Goal: Task Accomplishment & Management: Use online tool/utility

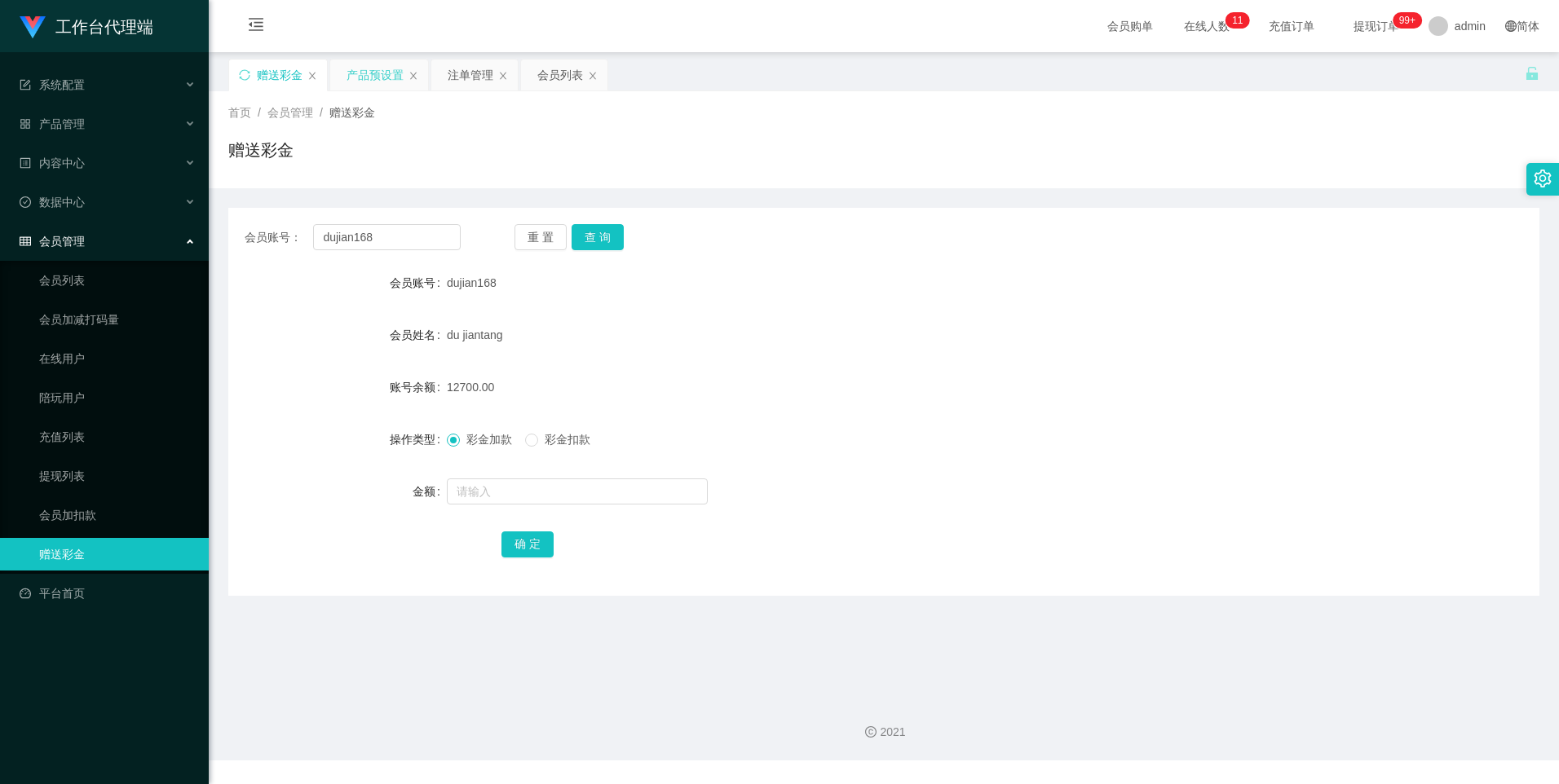
click at [376, 79] on div "产品预设置" at bounding box center [375, 75] width 57 height 31
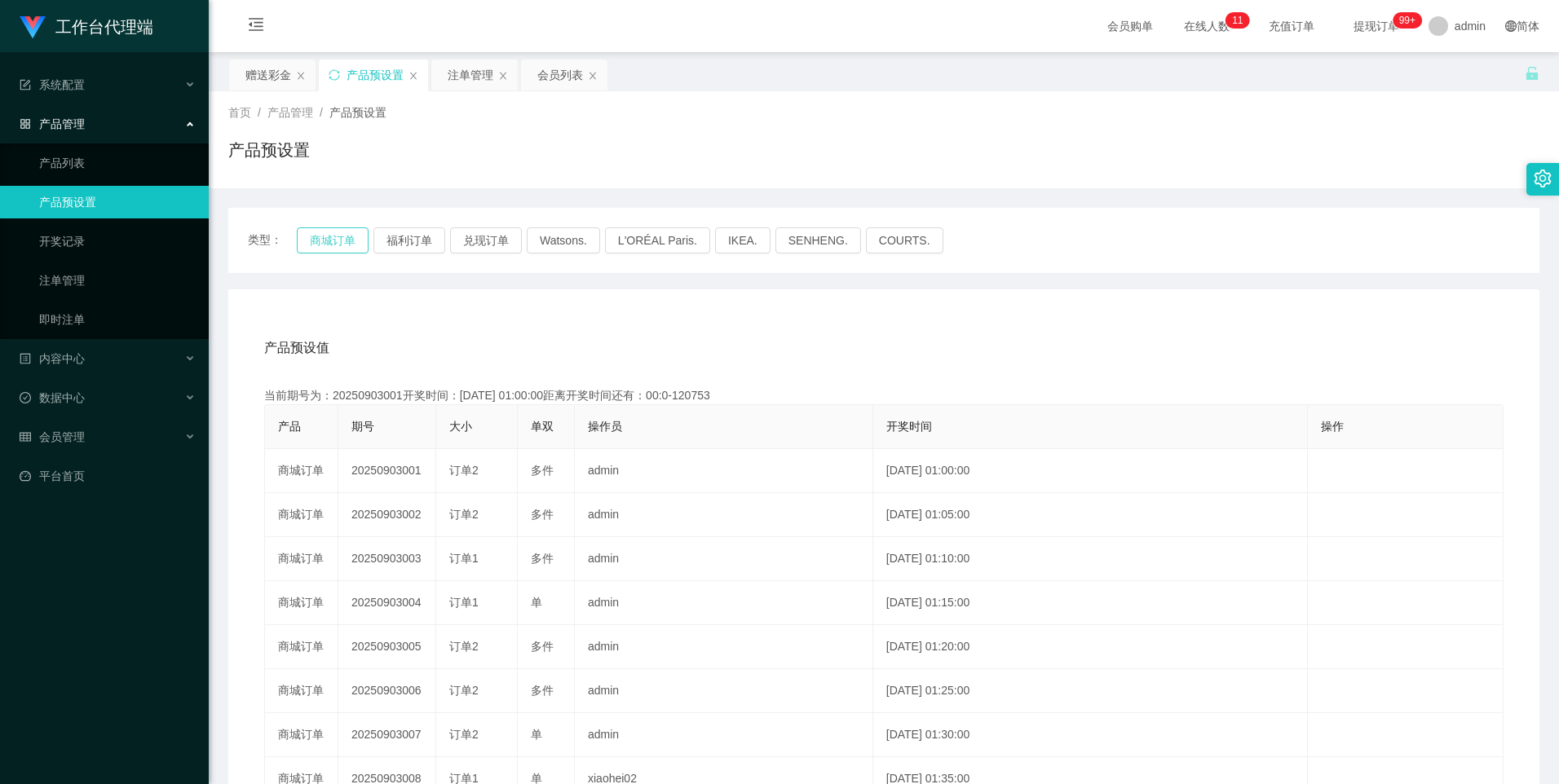
click at [327, 241] on button "商城订单" at bounding box center [332, 240] width 71 height 26
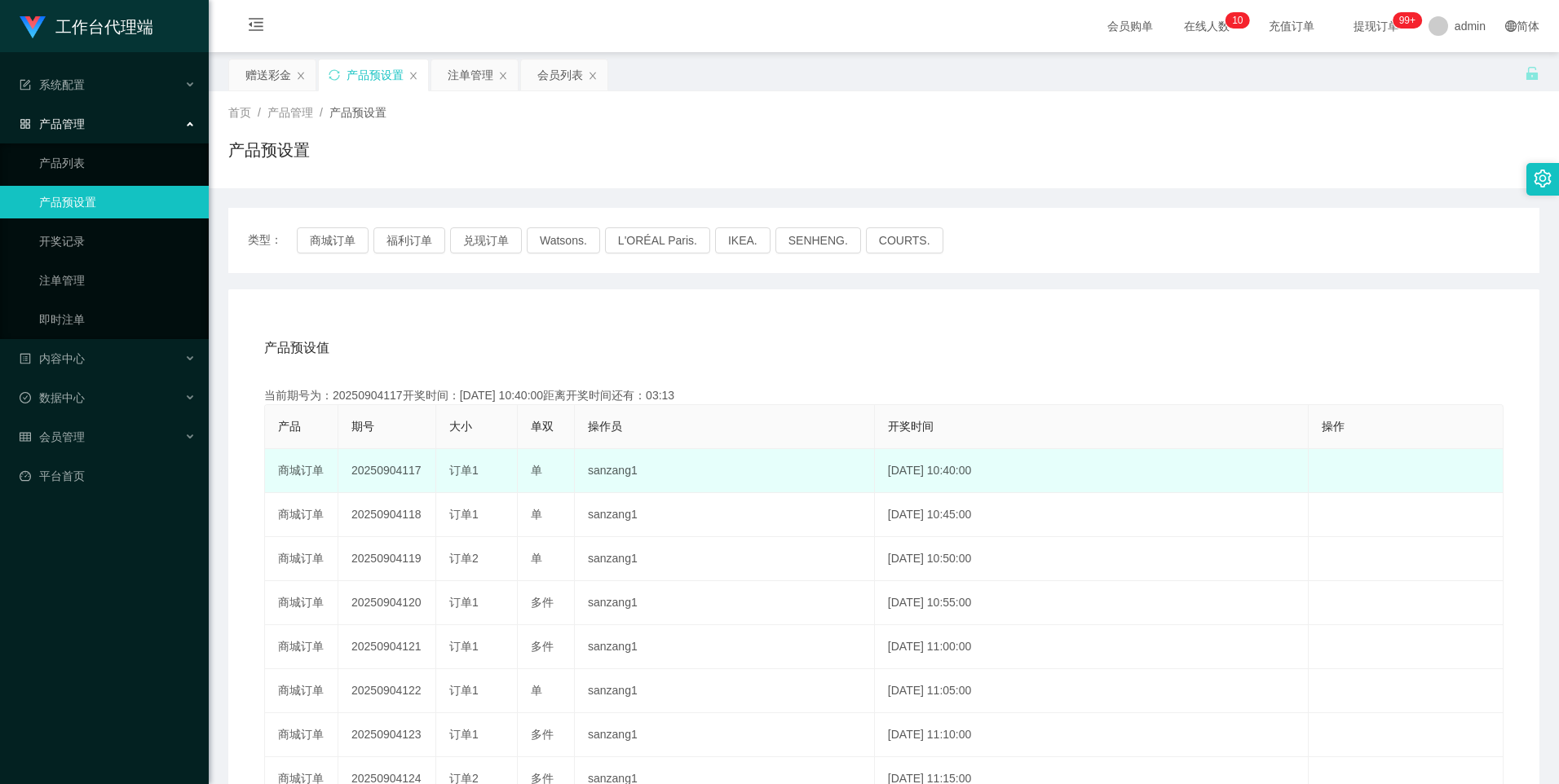
click at [380, 477] on td "20250904117" at bounding box center [387, 471] width 98 height 44
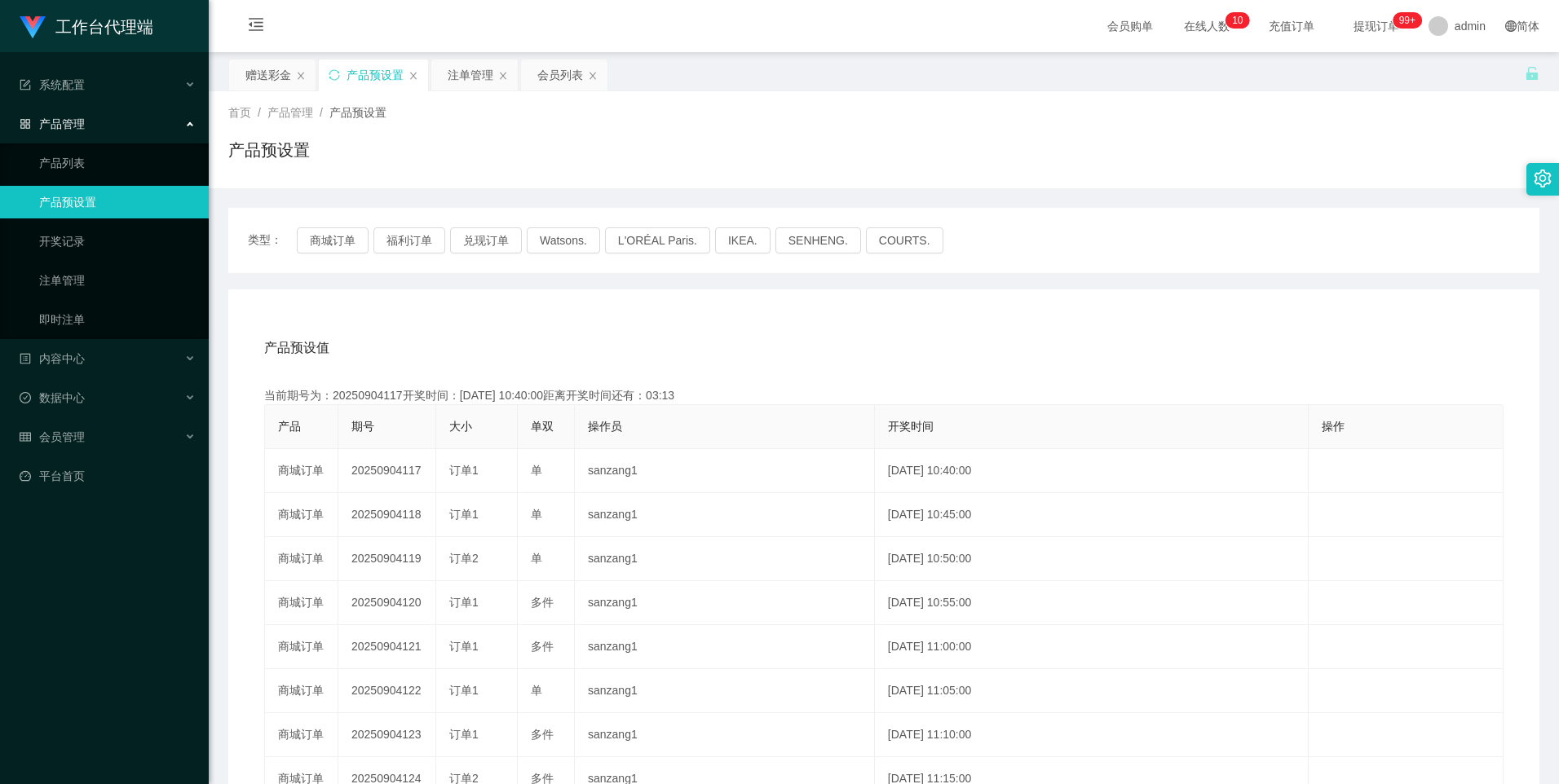
copy td "20250904117"
click at [462, 71] on div "注单管理" at bounding box center [469, 75] width 45 height 31
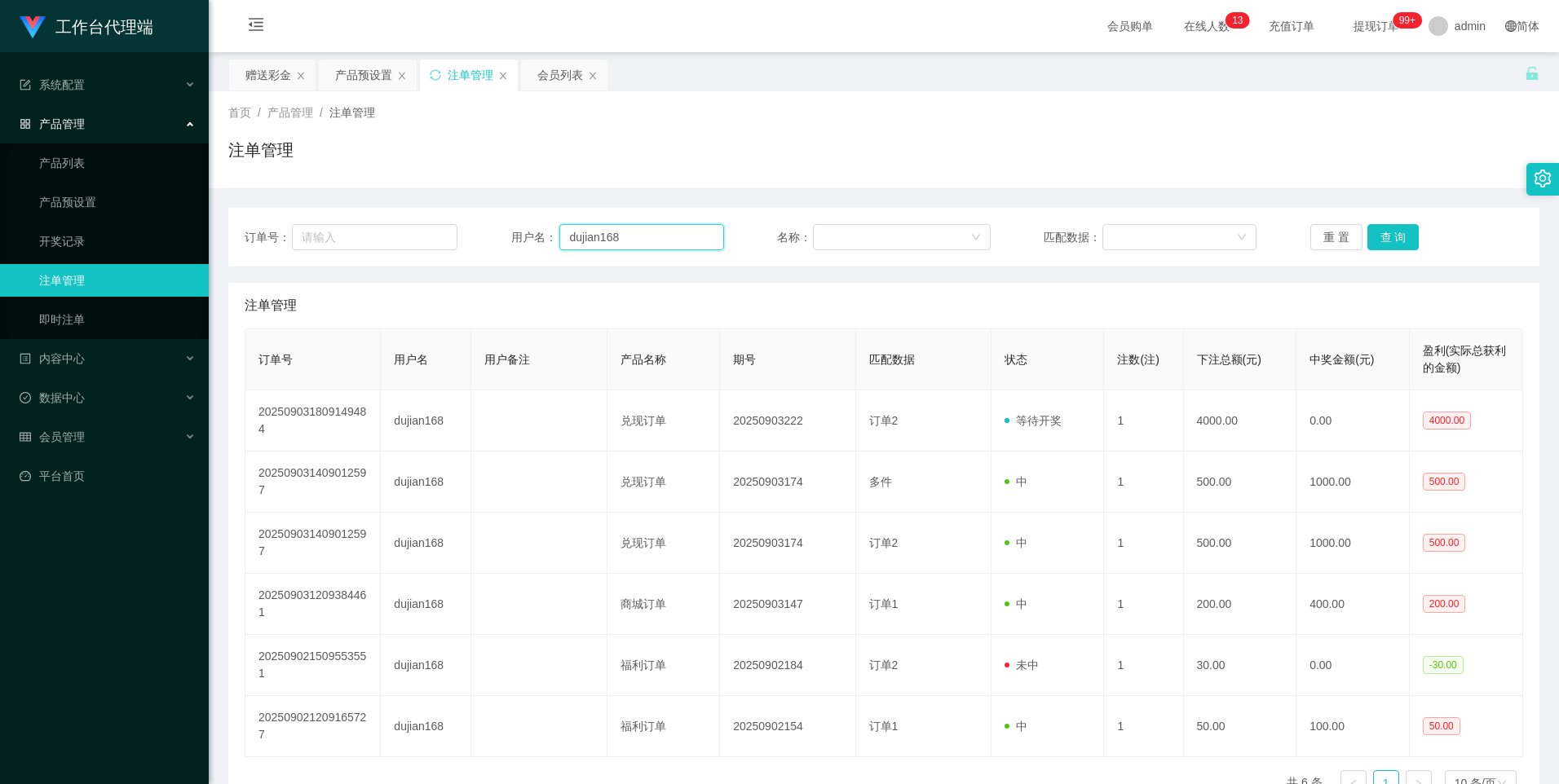
click at [703, 246] on input "dujian168" at bounding box center [641, 237] width 165 height 26
paste input "Cheekinchow"
type input "Cheekinchow8"
click at [1390, 230] on button "查 询" at bounding box center [1393, 237] width 52 height 26
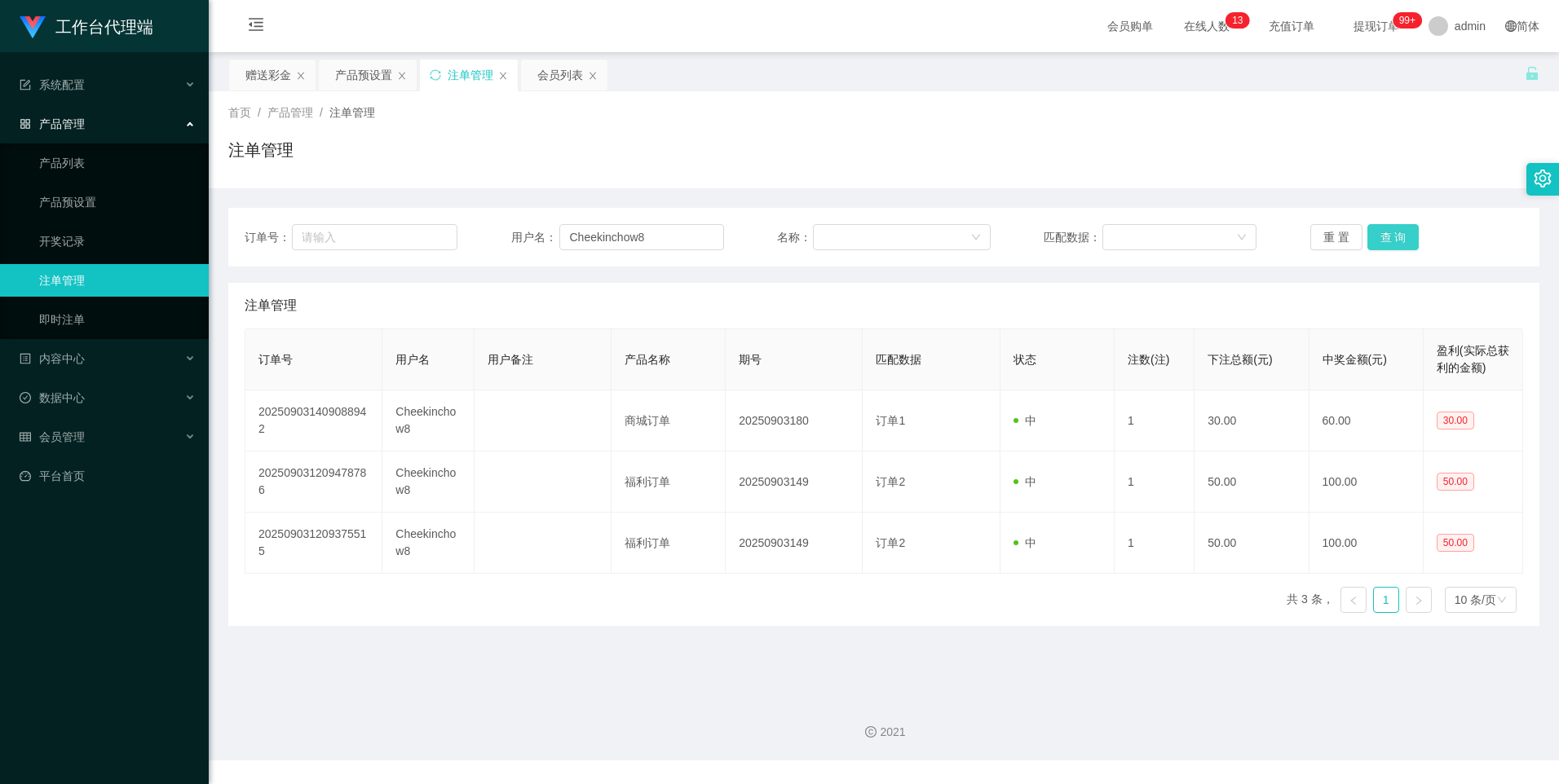
click at [1390, 238] on button "查 询" at bounding box center [1393, 237] width 52 height 26
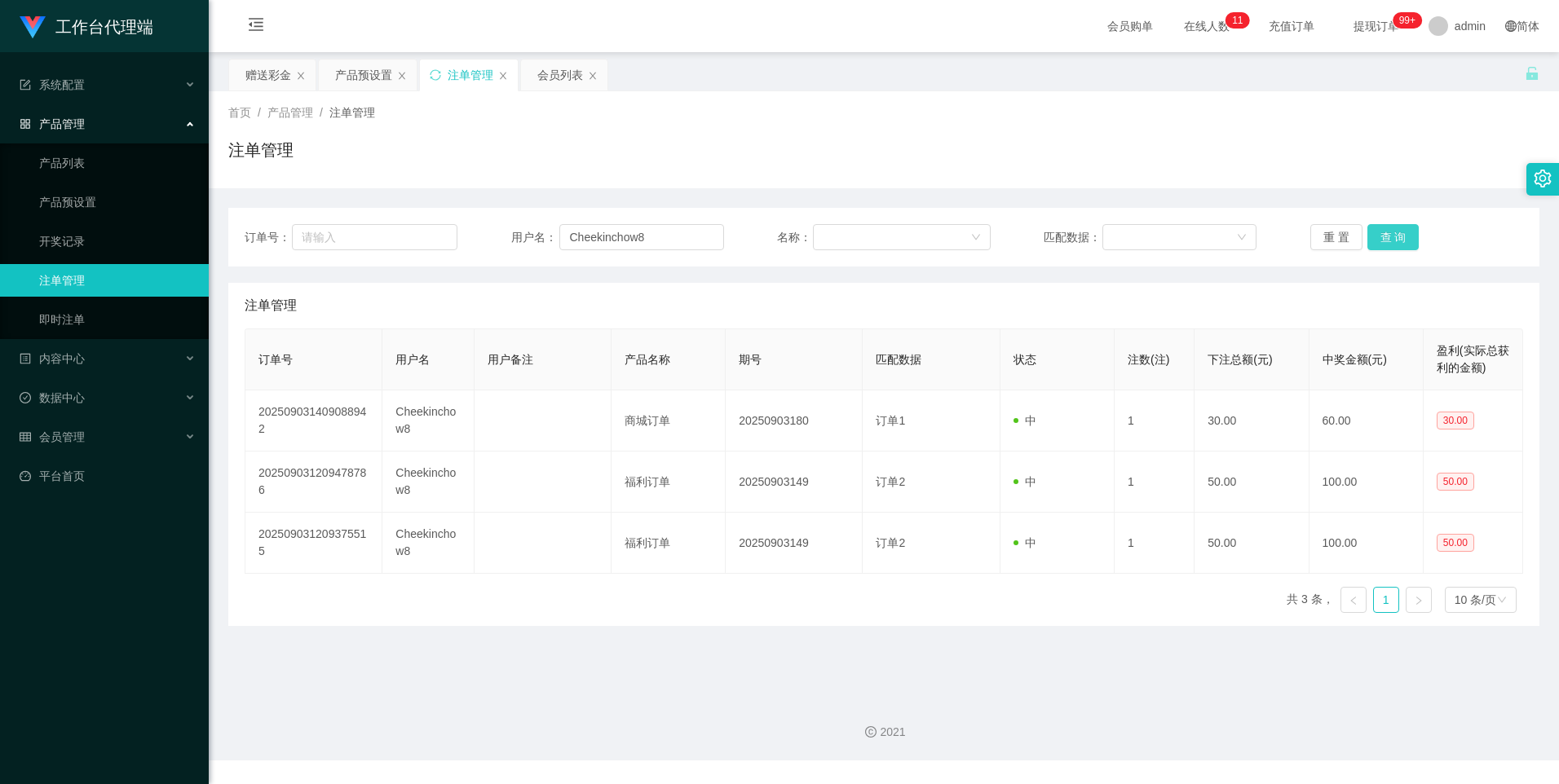
click at [1390, 238] on button "查 询" at bounding box center [1393, 237] width 52 height 26
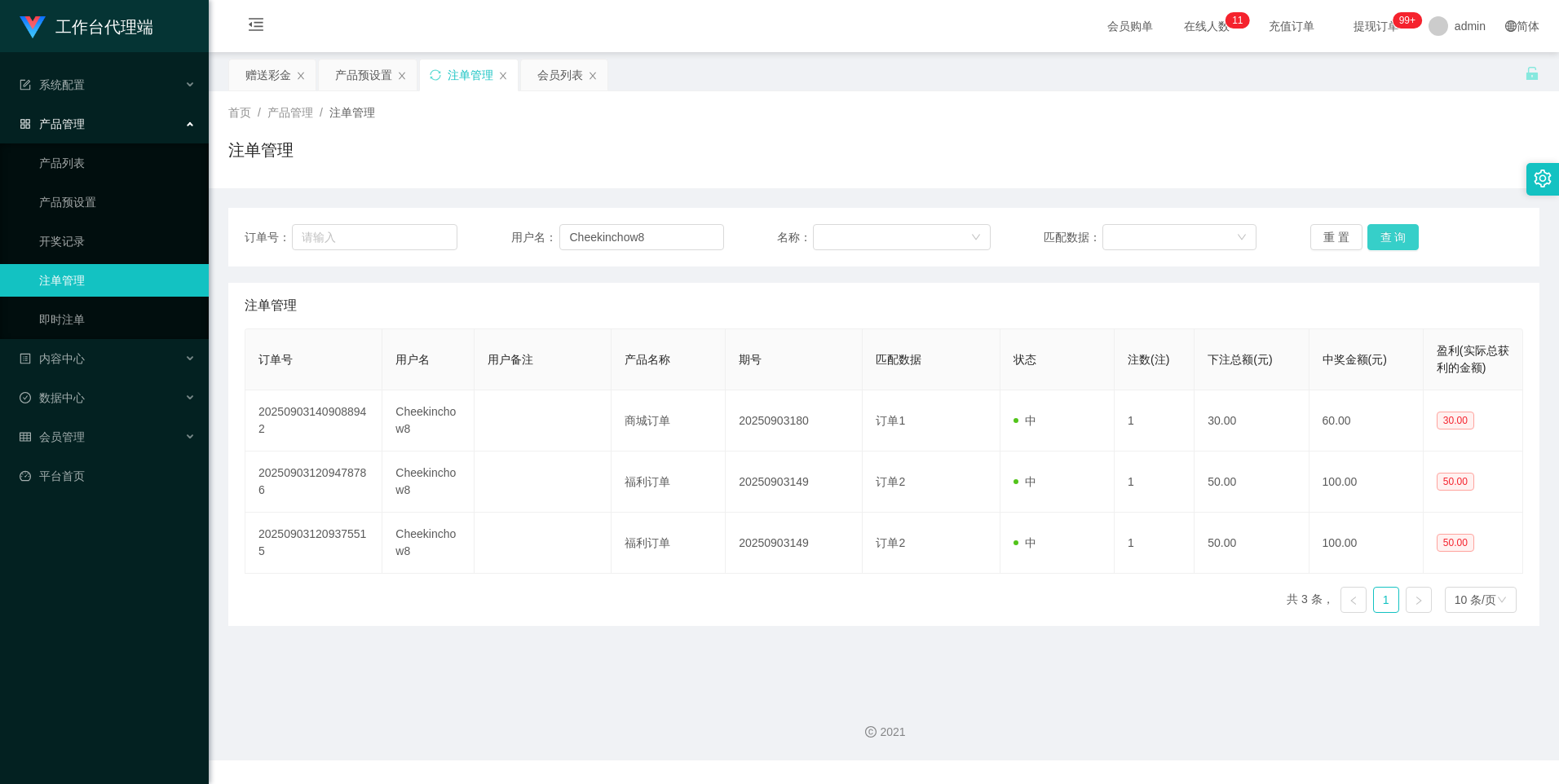
click at [1390, 238] on button "查 询" at bounding box center [1393, 237] width 52 height 26
click at [1390, 238] on div "重 置 查 询" at bounding box center [1416, 237] width 213 height 26
click at [1390, 238] on button "查 询" at bounding box center [1393, 237] width 52 height 26
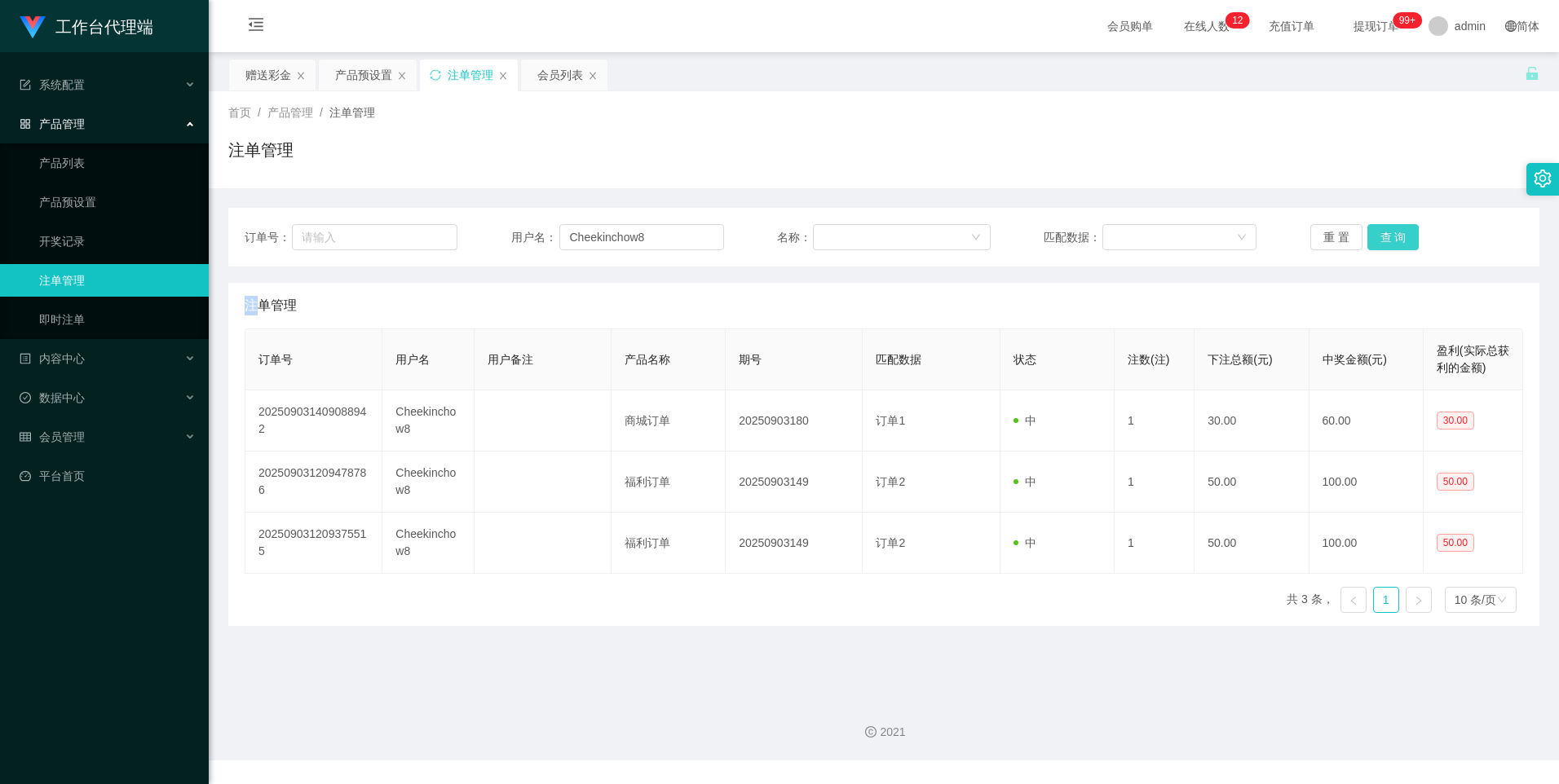
click at [1390, 238] on button "查 询" at bounding box center [1393, 237] width 52 height 26
click at [355, 72] on div "产品预设置" at bounding box center [363, 75] width 57 height 31
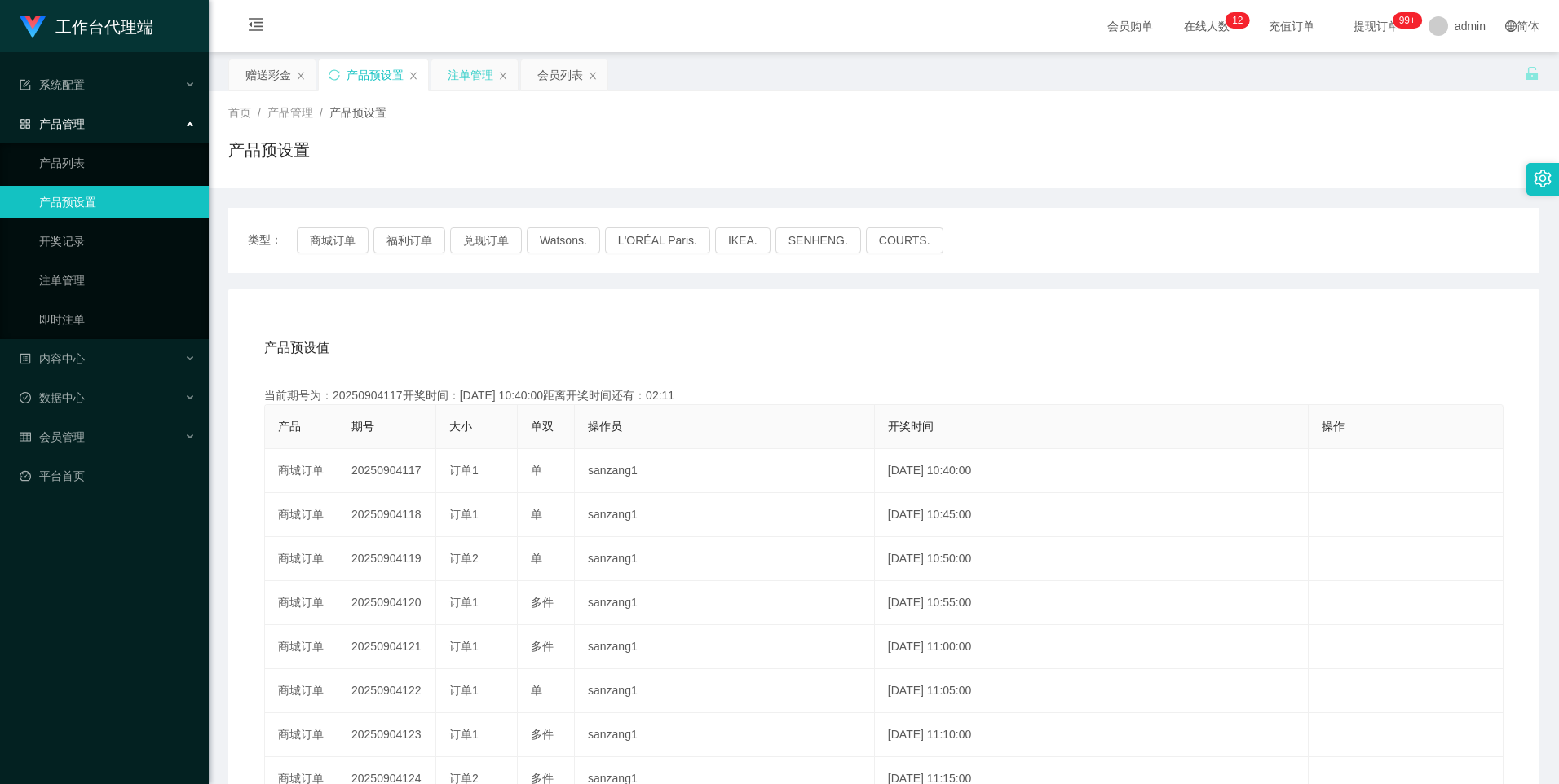
click at [469, 77] on div "注单管理" at bounding box center [469, 75] width 45 height 31
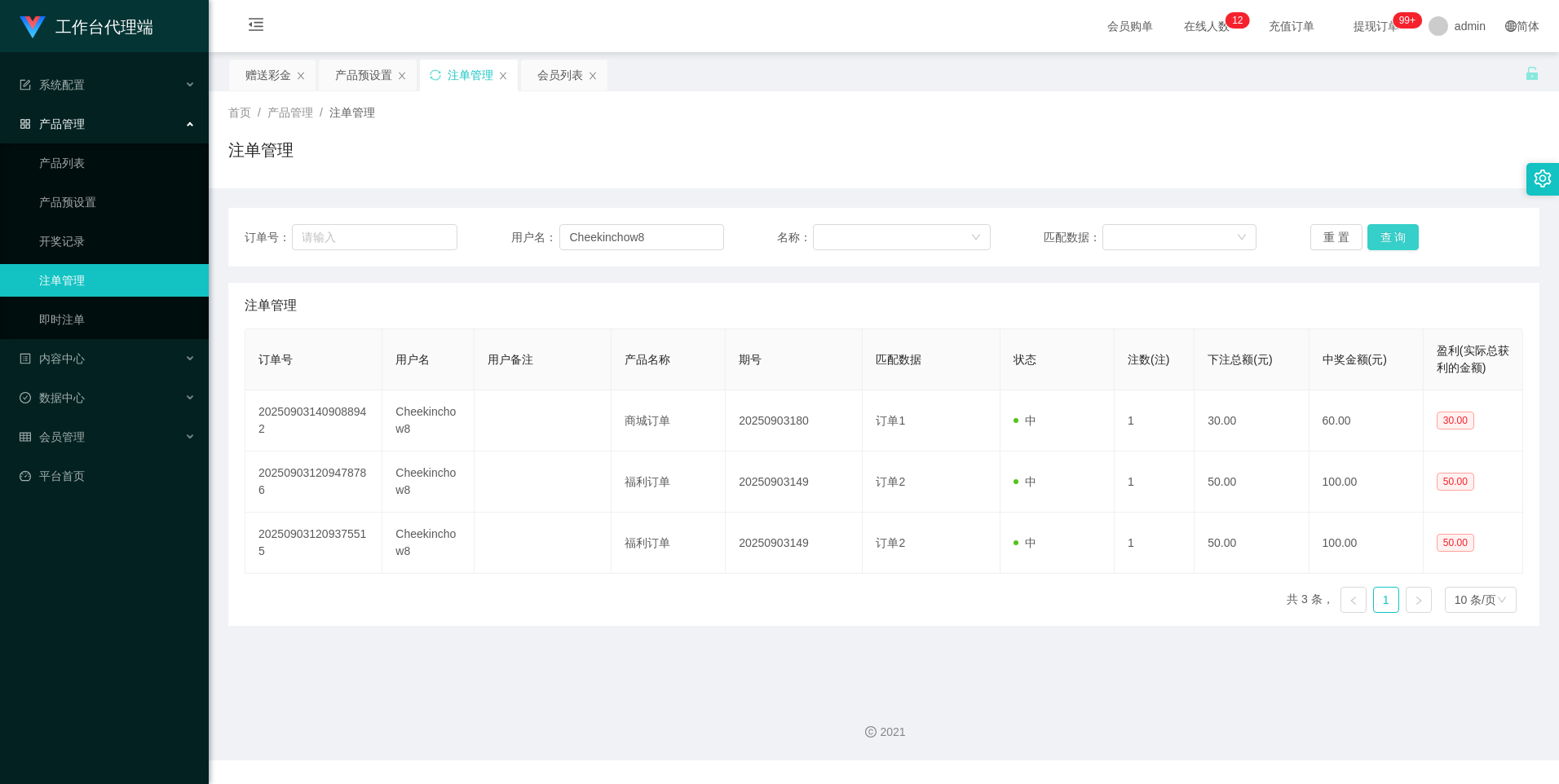
click at [1401, 232] on button "查 询" at bounding box center [1393, 237] width 52 height 26
click at [1385, 232] on button "查 询" at bounding box center [1393, 237] width 52 height 26
click at [1370, 232] on button "查 询" at bounding box center [1393, 237] width 52 height 26
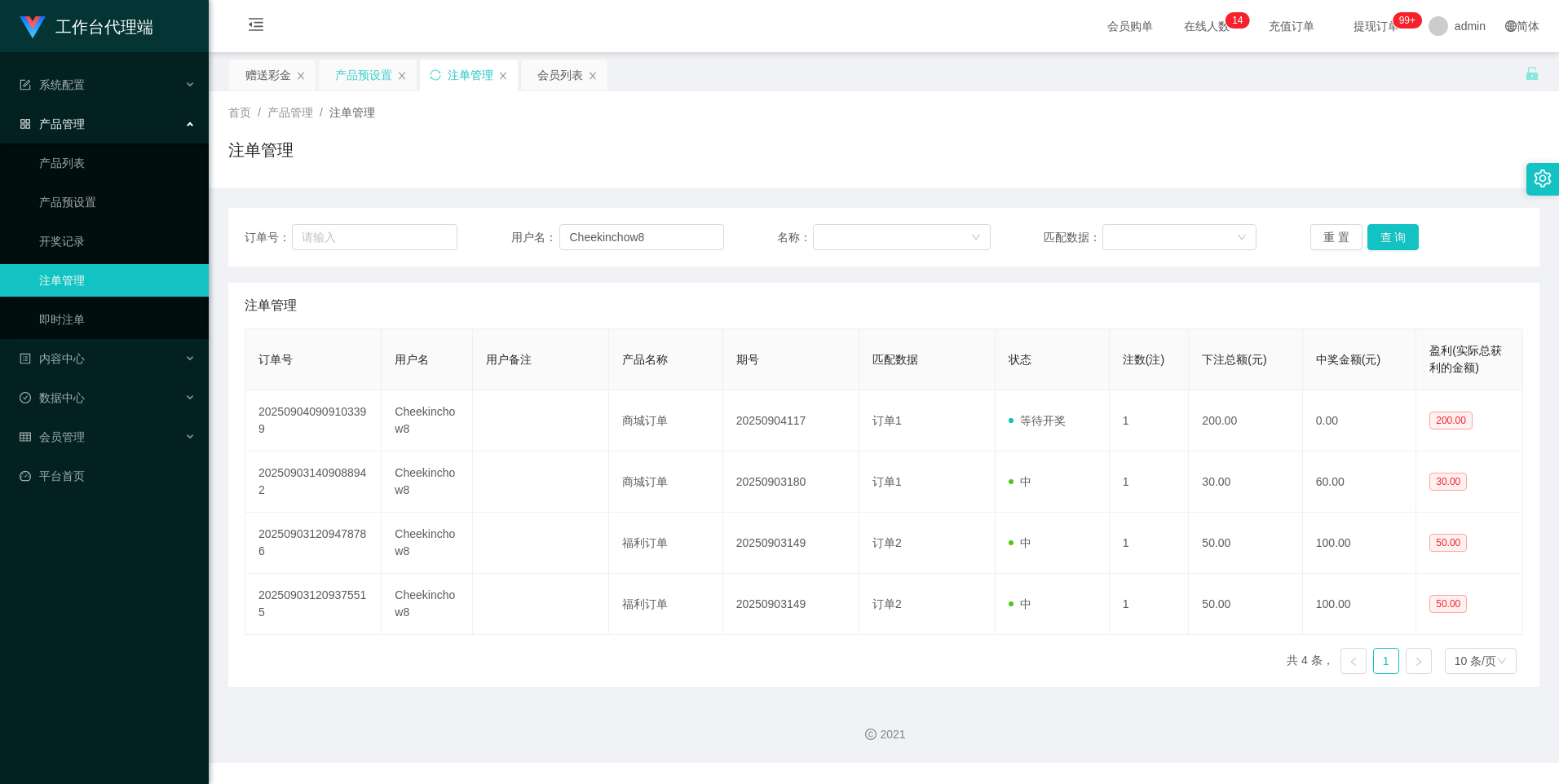
click at [368, 64] on div "产品预设置" at bounding box center [363, 75] width 57 height 31
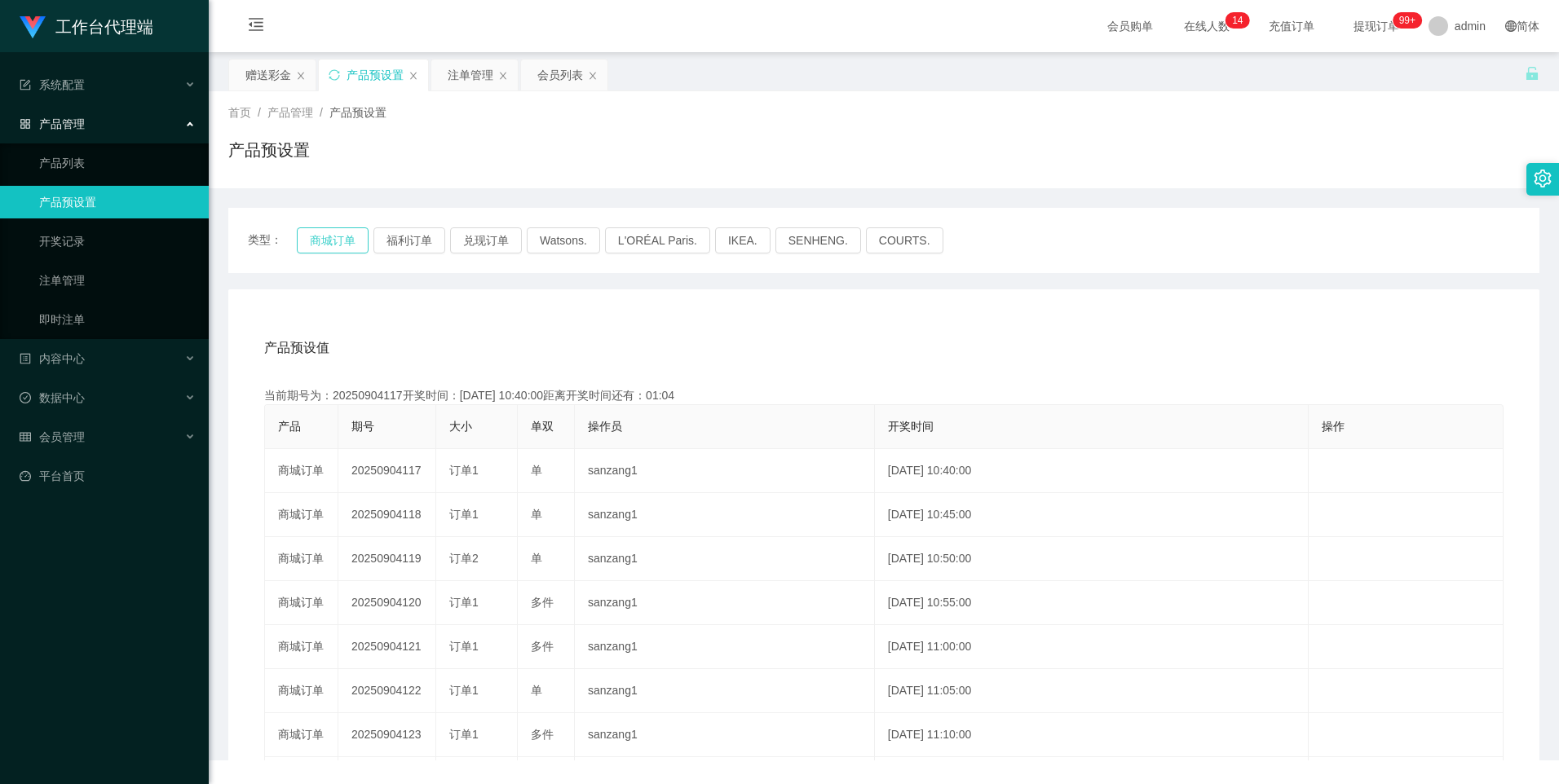
click at [339, 232] on button "商城订单" at bounding box center [332, 240] width 71 height 26
click at [475, 78] on div "注单管理" at bounding box center [469, 75] width 45 height 31
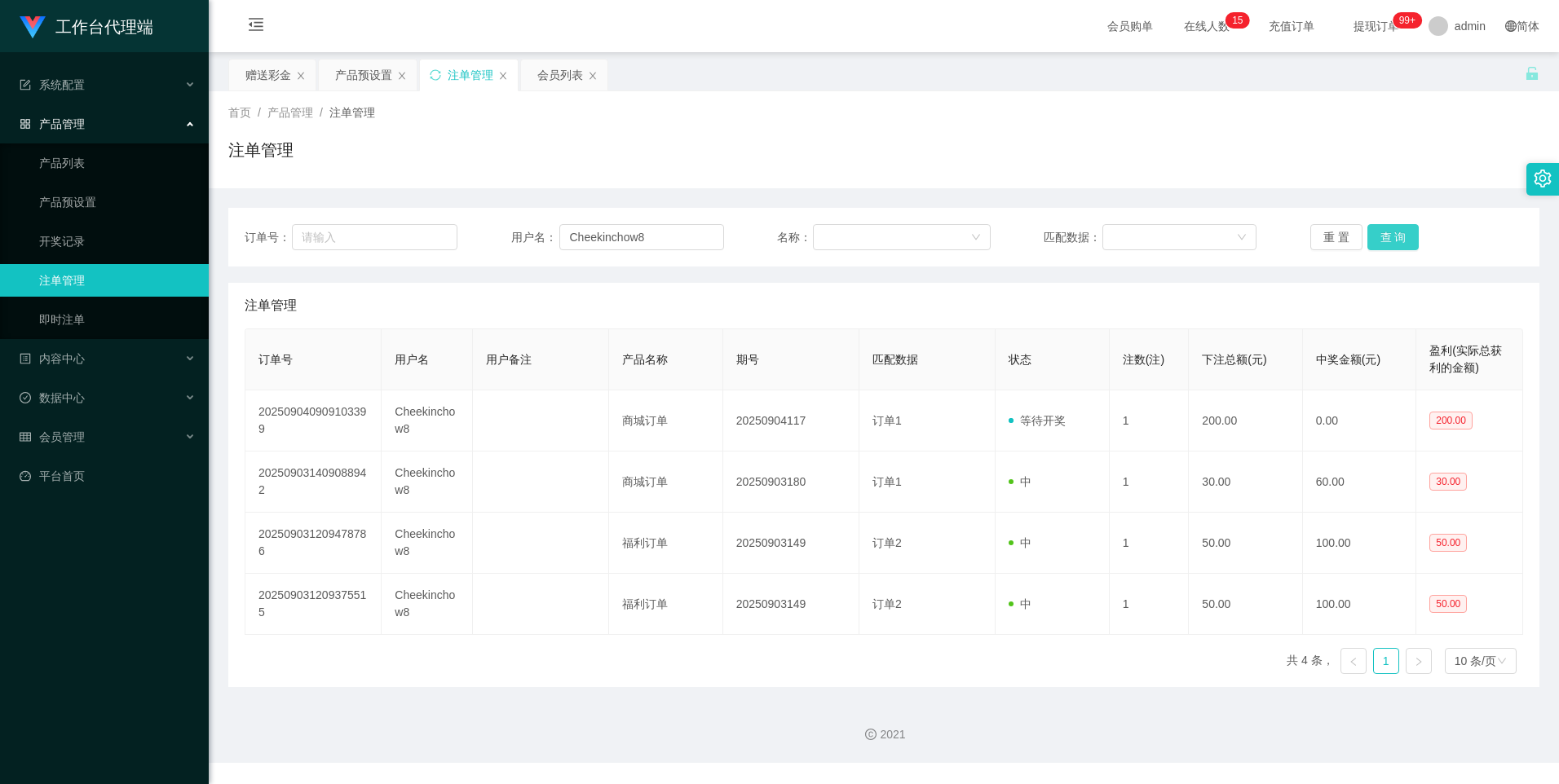
click at [1374, 238] on button "查 询" at bounding box center [1393, 237] width 52 height 26
click at [1373, 241] on button "查 询" at bounding box center [1393, 237] width 52 height 26
click at [1380, 229] on button "查 询" at bounding box center [1393, 237] width 52 height 26
click at [1387, 238] on button "查 询" at bounding box center [1393, 237] width 52 height 26
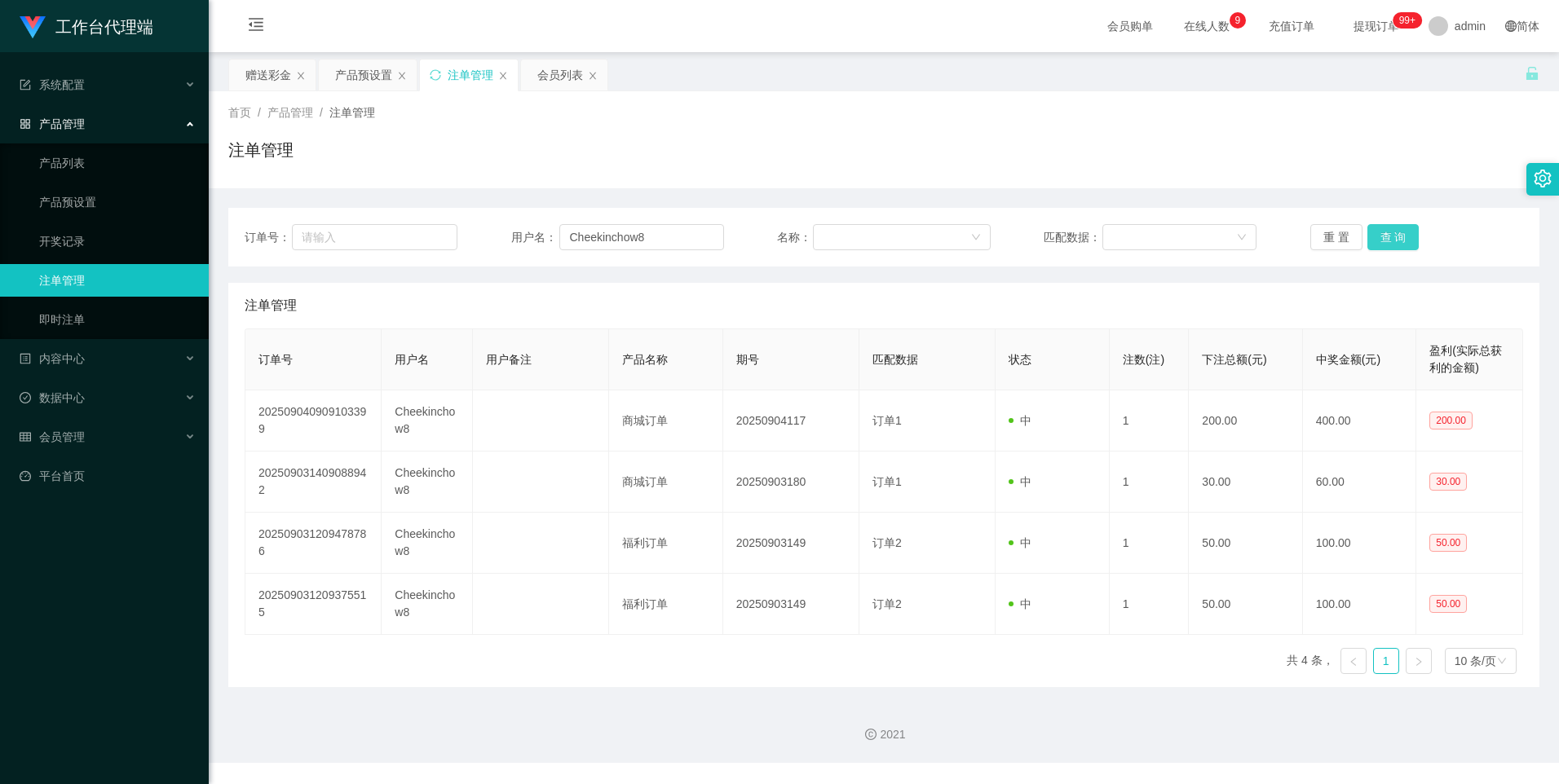
click at [1387, 238] on button "查 询" at bounding box center [1393, 237] width 52 height 26
click at [1374, 238] on button "查 询" at bounding box center [1393, 237] width 52 height 26
click at [1399, 236] on button "查 询" at bounding box center [1393, 237] width 52 height 26
click at [357, 77] on div "产品预设置" at bounding box center [363, 75] width 57 height 31
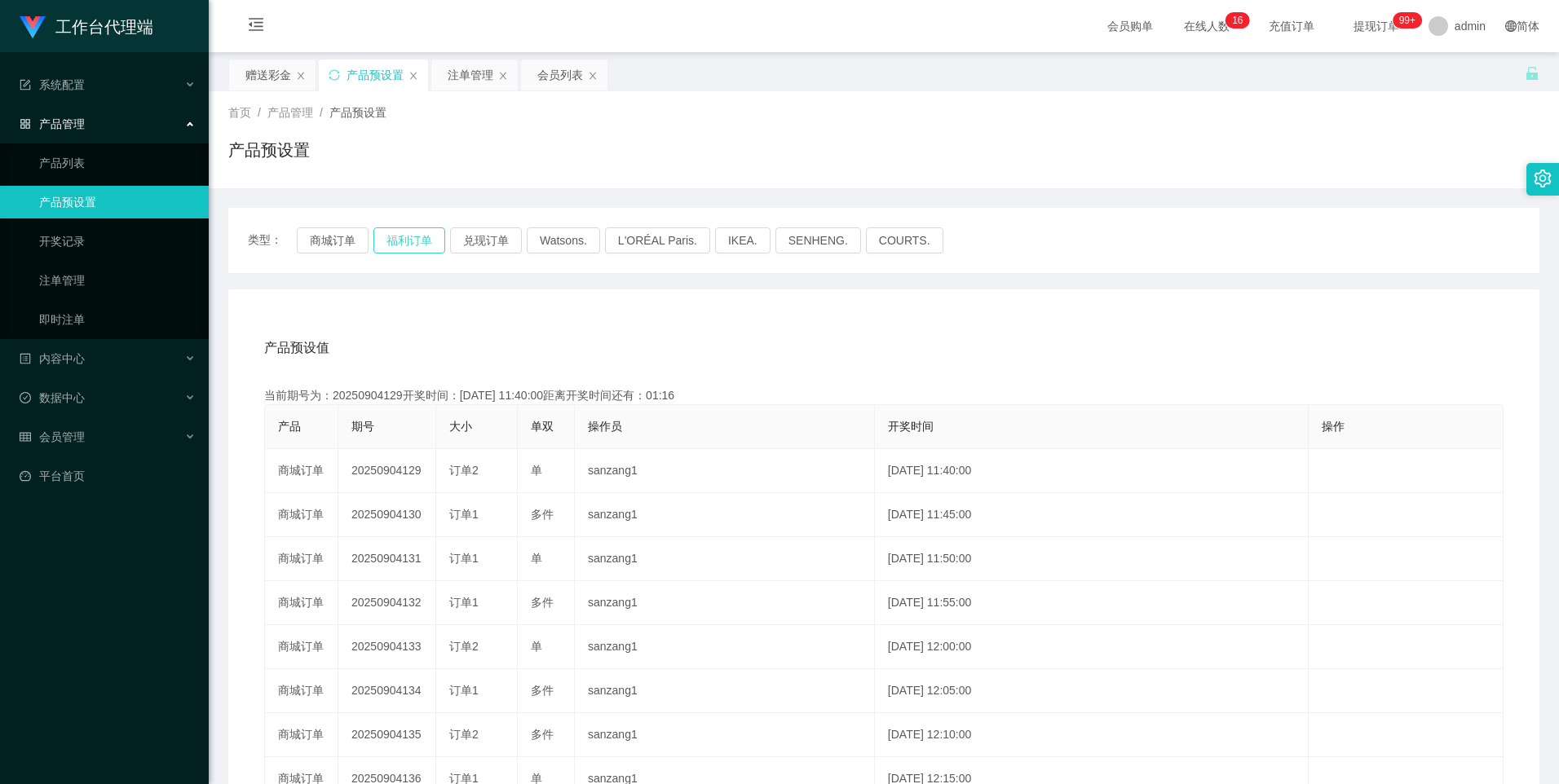
click at [417, 239] on button "福利订单" at bounding box center [409, 240] width 71 height 26
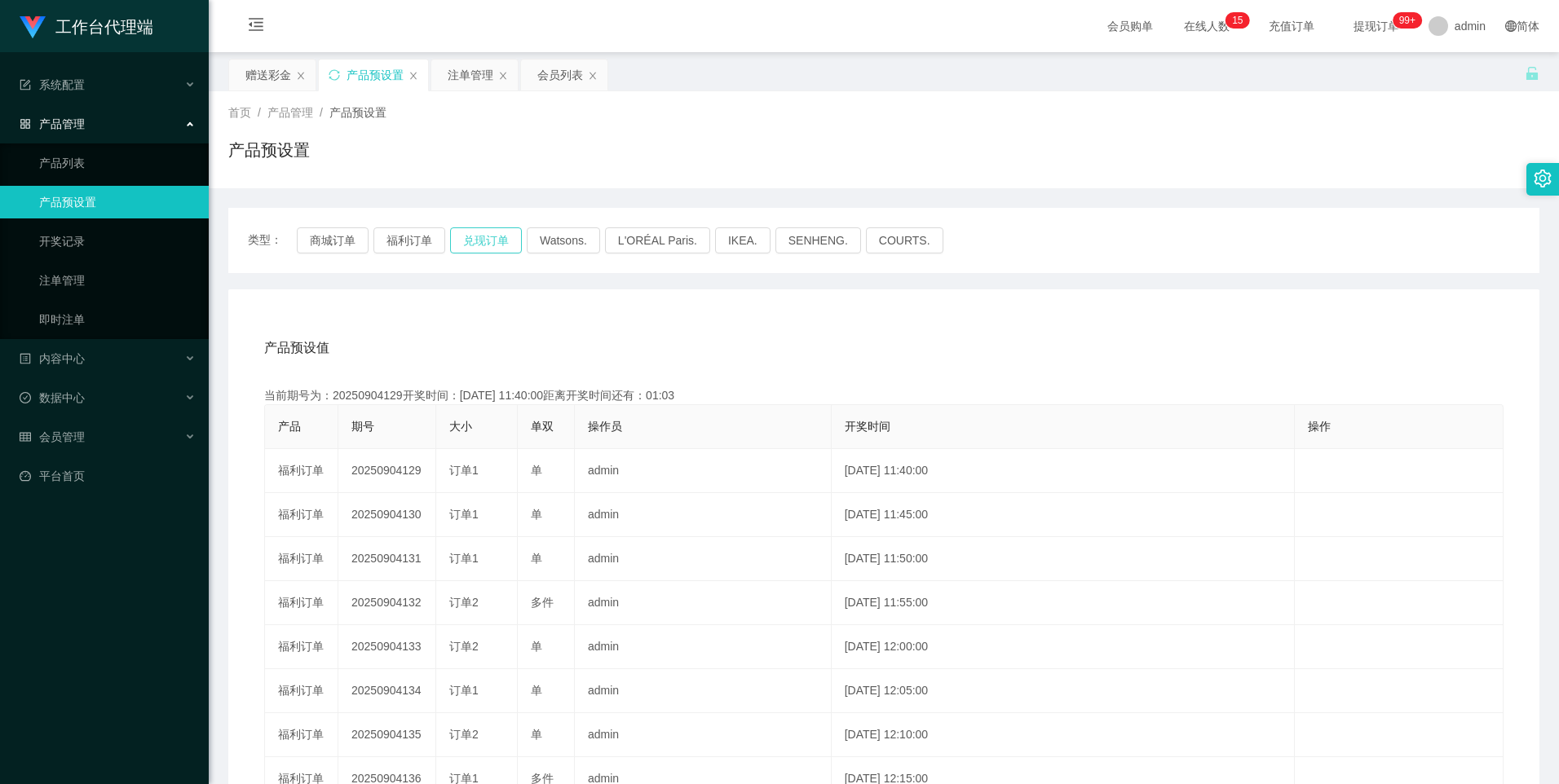
click at [487, 250] on button "兑现订单" at bounding box center [486, 240] width 71 height 26
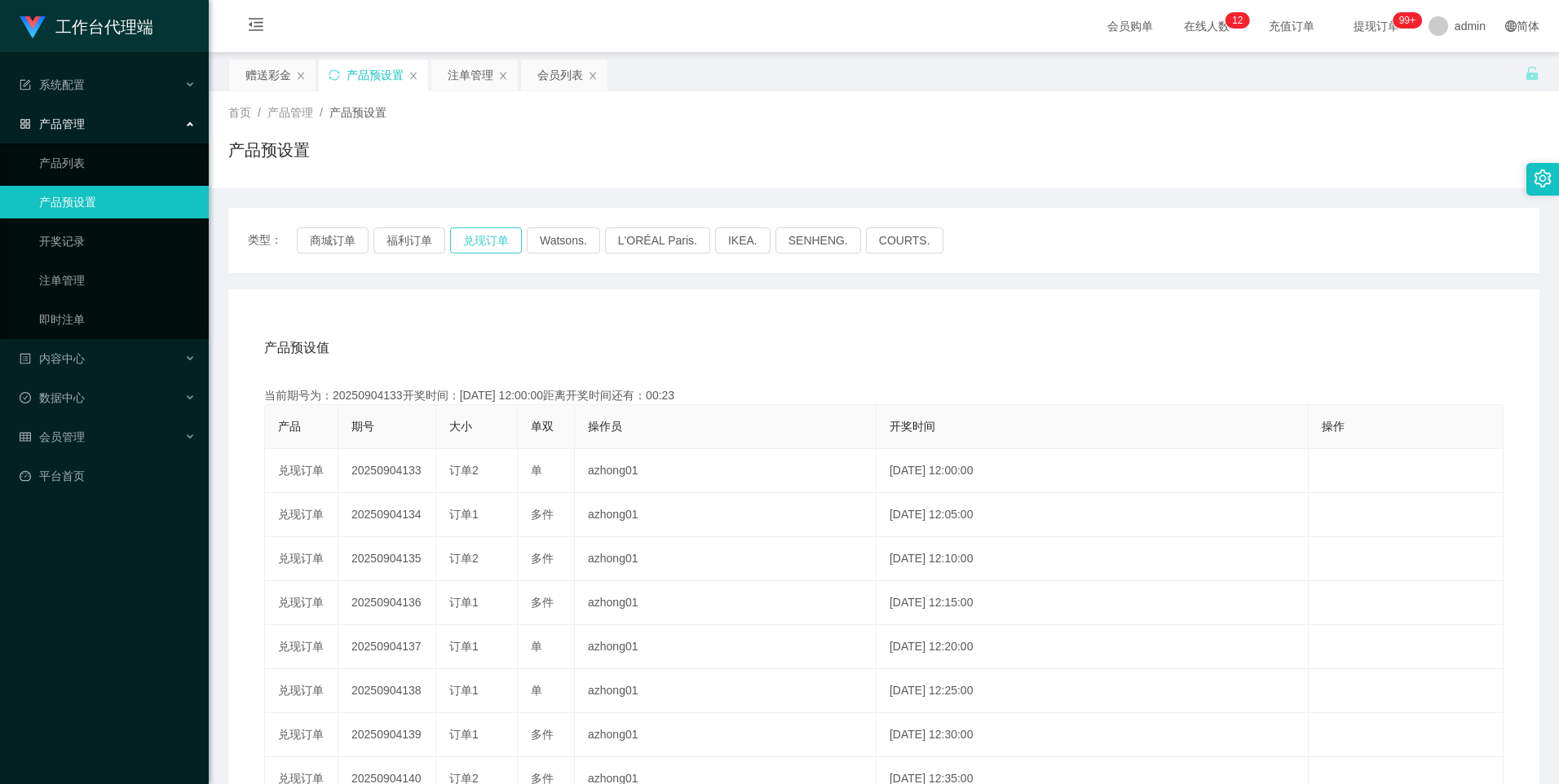
click at [491, 241] on button "兑现订单" at bounding box center [486, 240] width 71 height 26
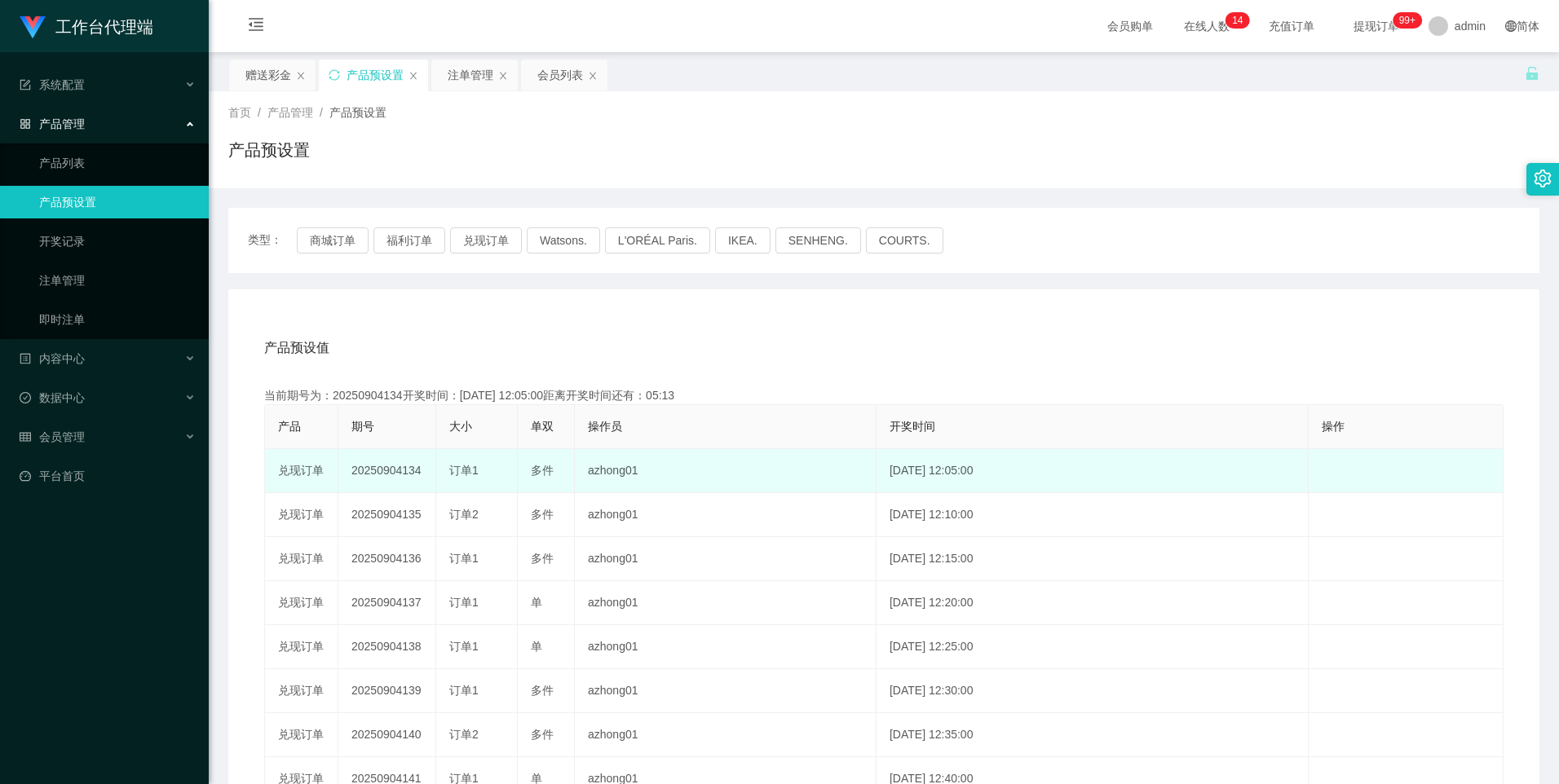
click at [385, 468] on td "20250904134" at bounding box center [387, 471] width 98 height 44
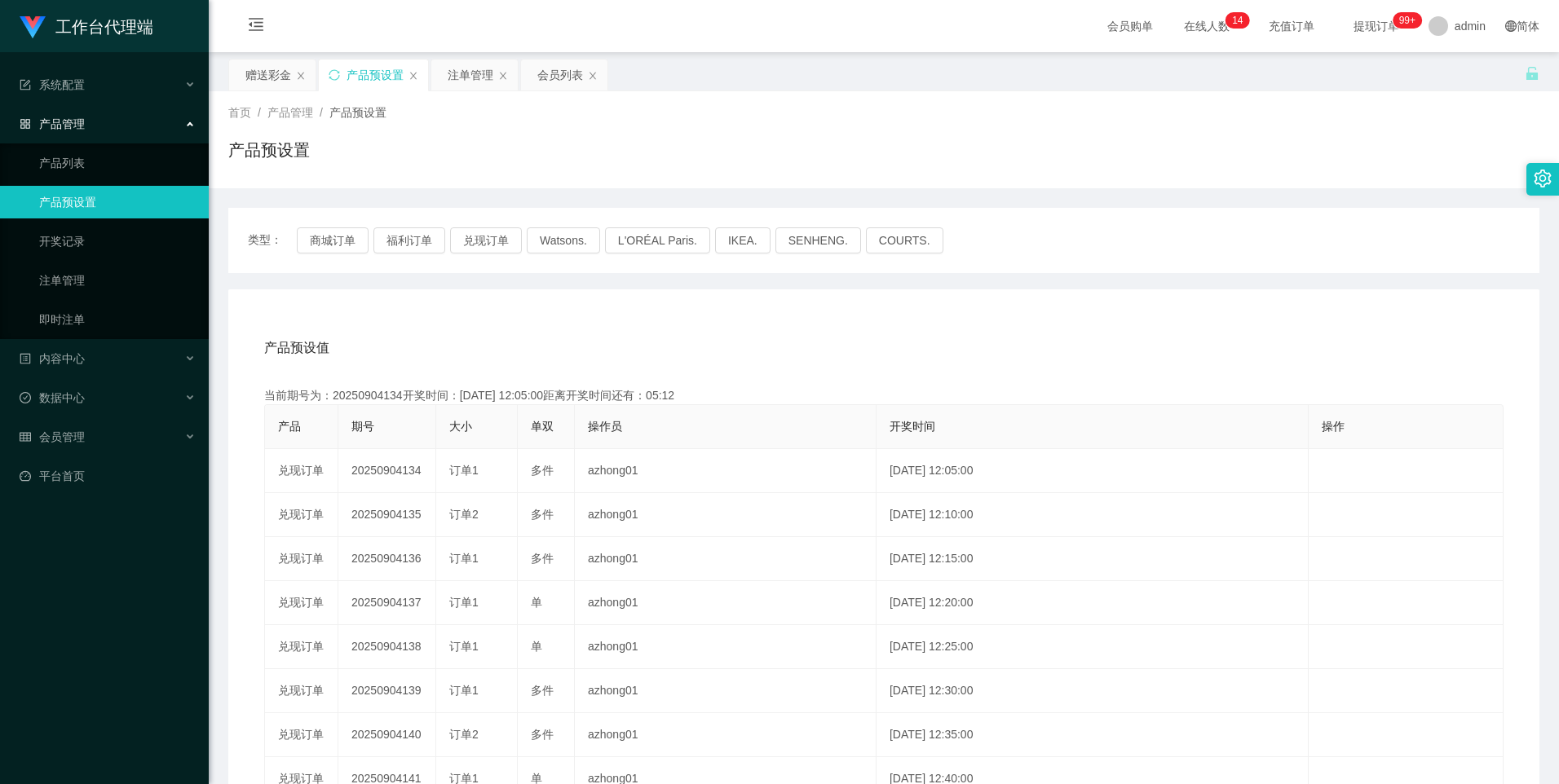
copy td "20250904134"
click at [463, 67] on div "注单管理" at bounding box center [469, 75] width 45 height 31
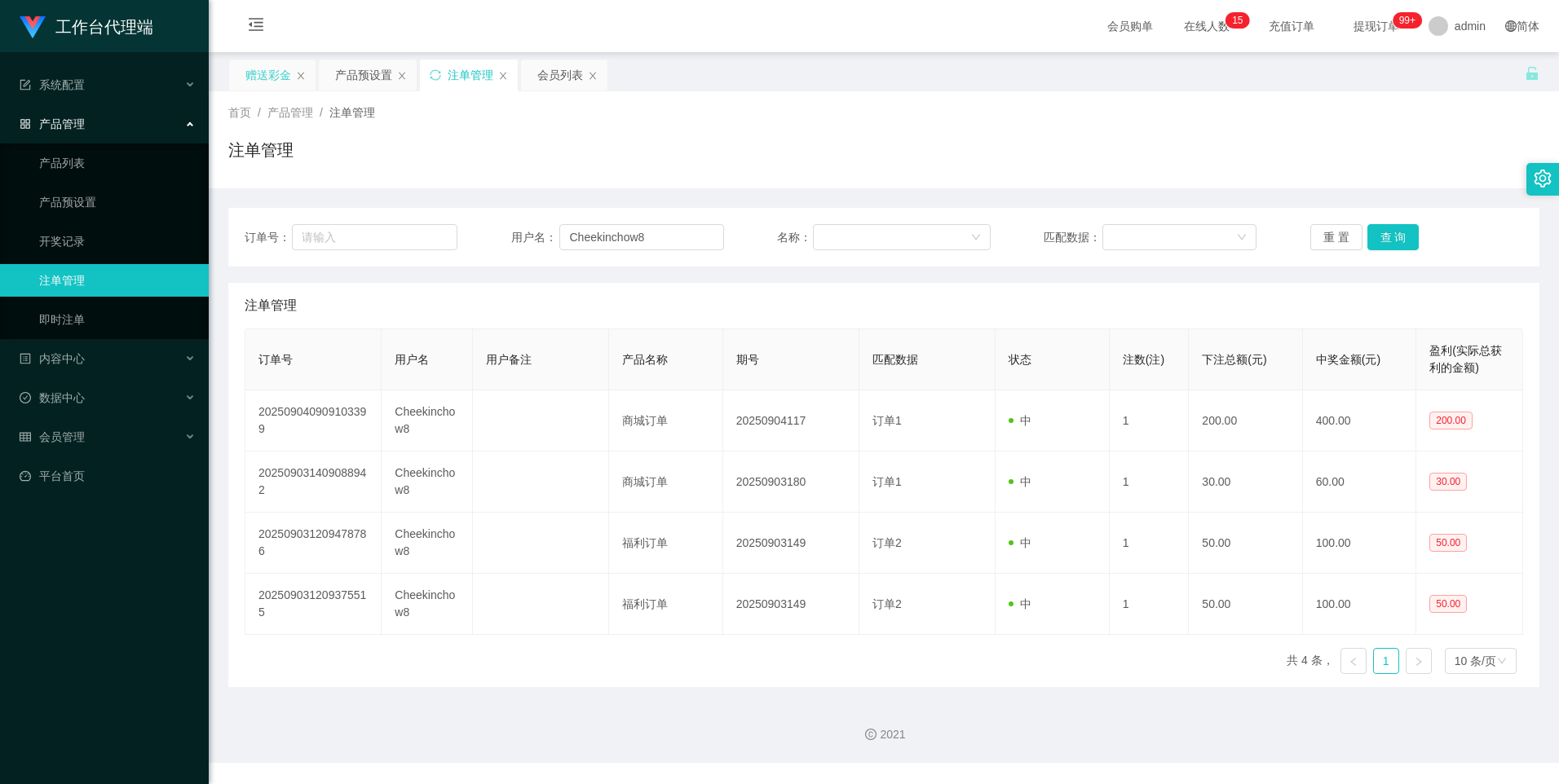
click at [269, 71] on div "赠送彩金" at bounding box center [268, 75] width 45 height 31
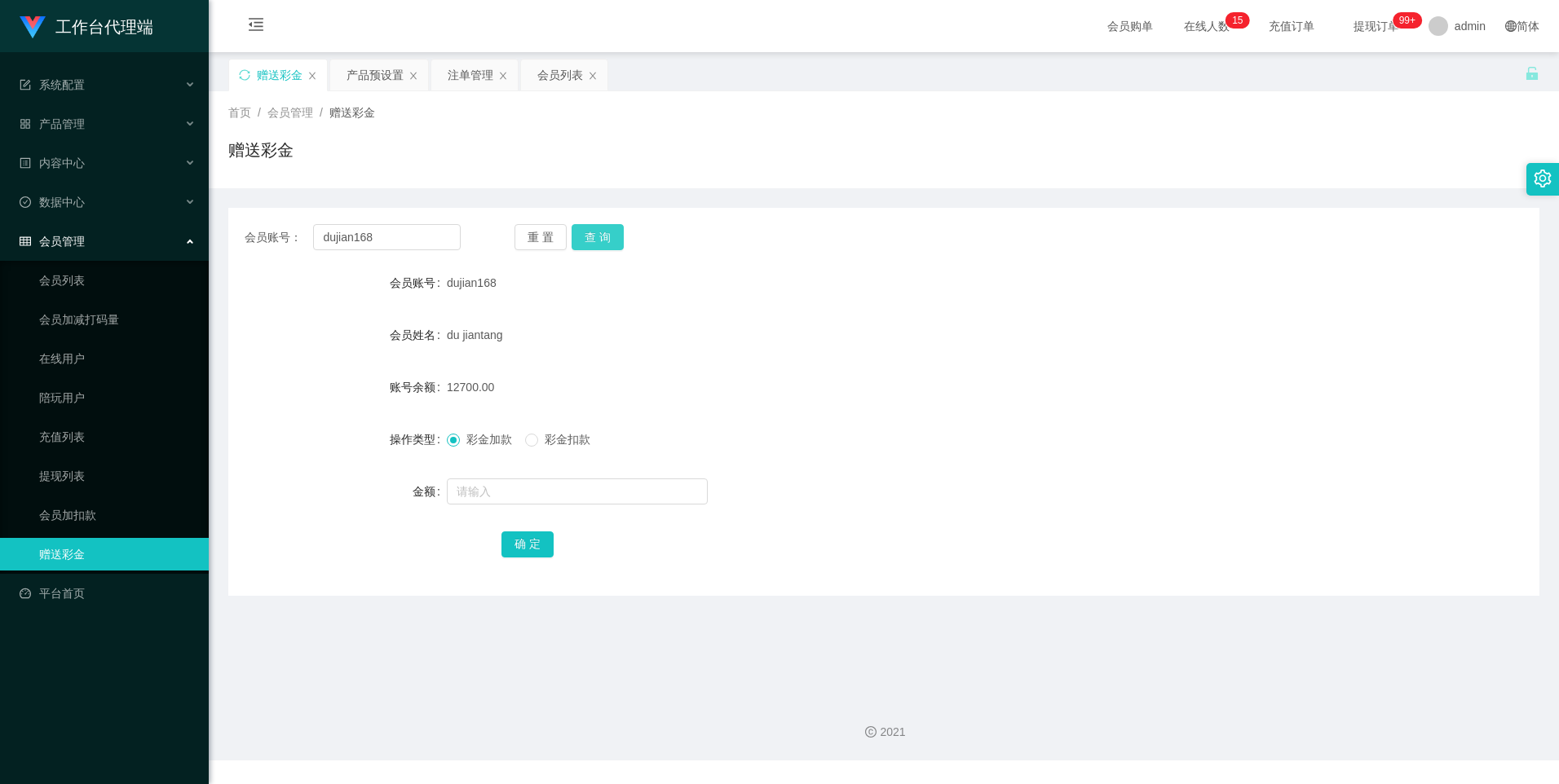
click at [599, 230] on button "查 询" at bounding box center [597, 237] width 52 height 26
click at [599, 244] on button "查 询" at bounding box center [597, 237] width 52 height 26
click at [392, 230] on input "dujian168" at bounding box center [386, 237] width 146 height 26
drag, startPoint x: 462, startPoint y: 75, endPoint x: 523, endPoint y: 145, distance: 92.8
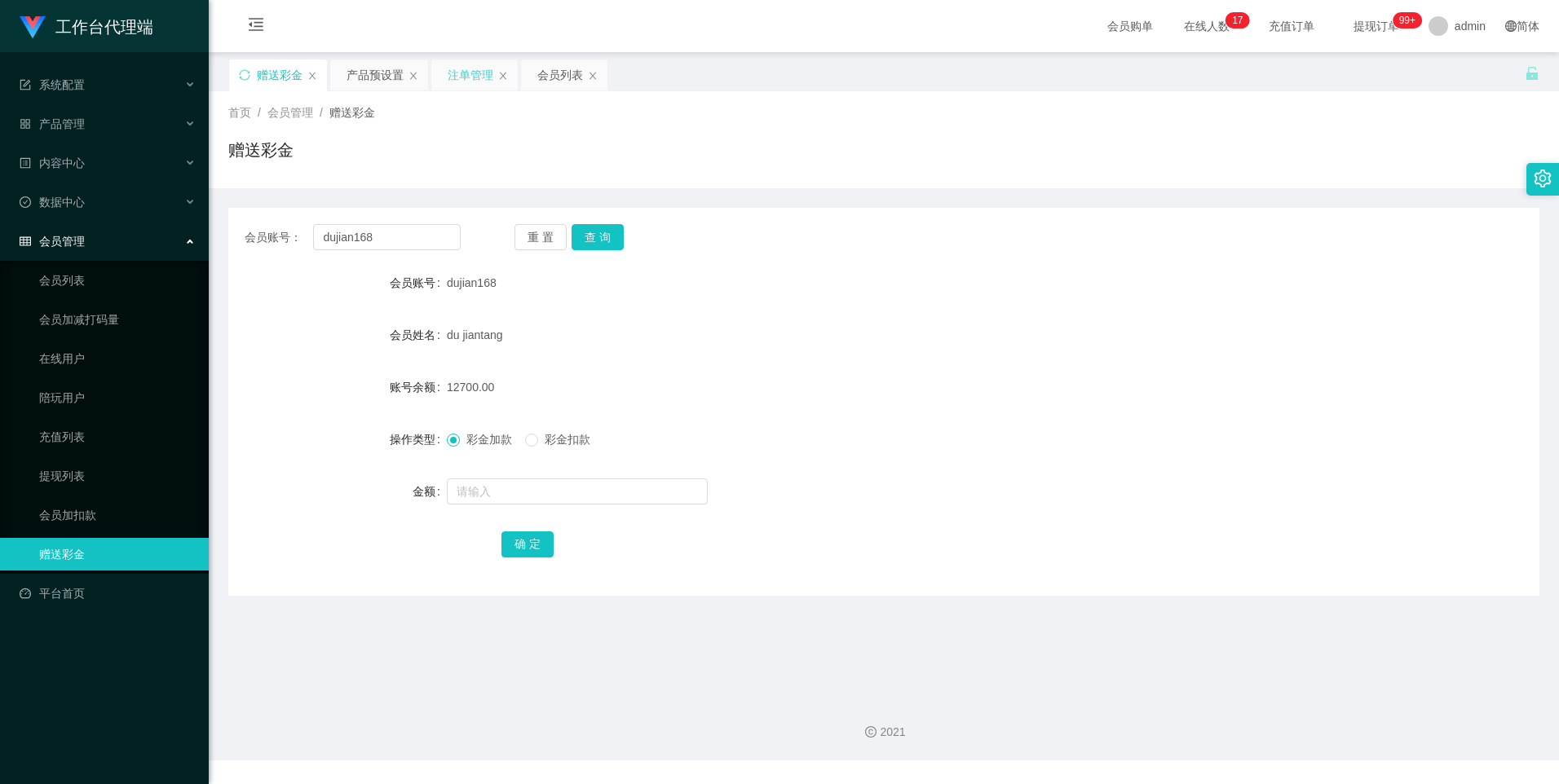
click at [462, 75] on div "注单管理" at bounding box center [469, 75] width 45 height 31
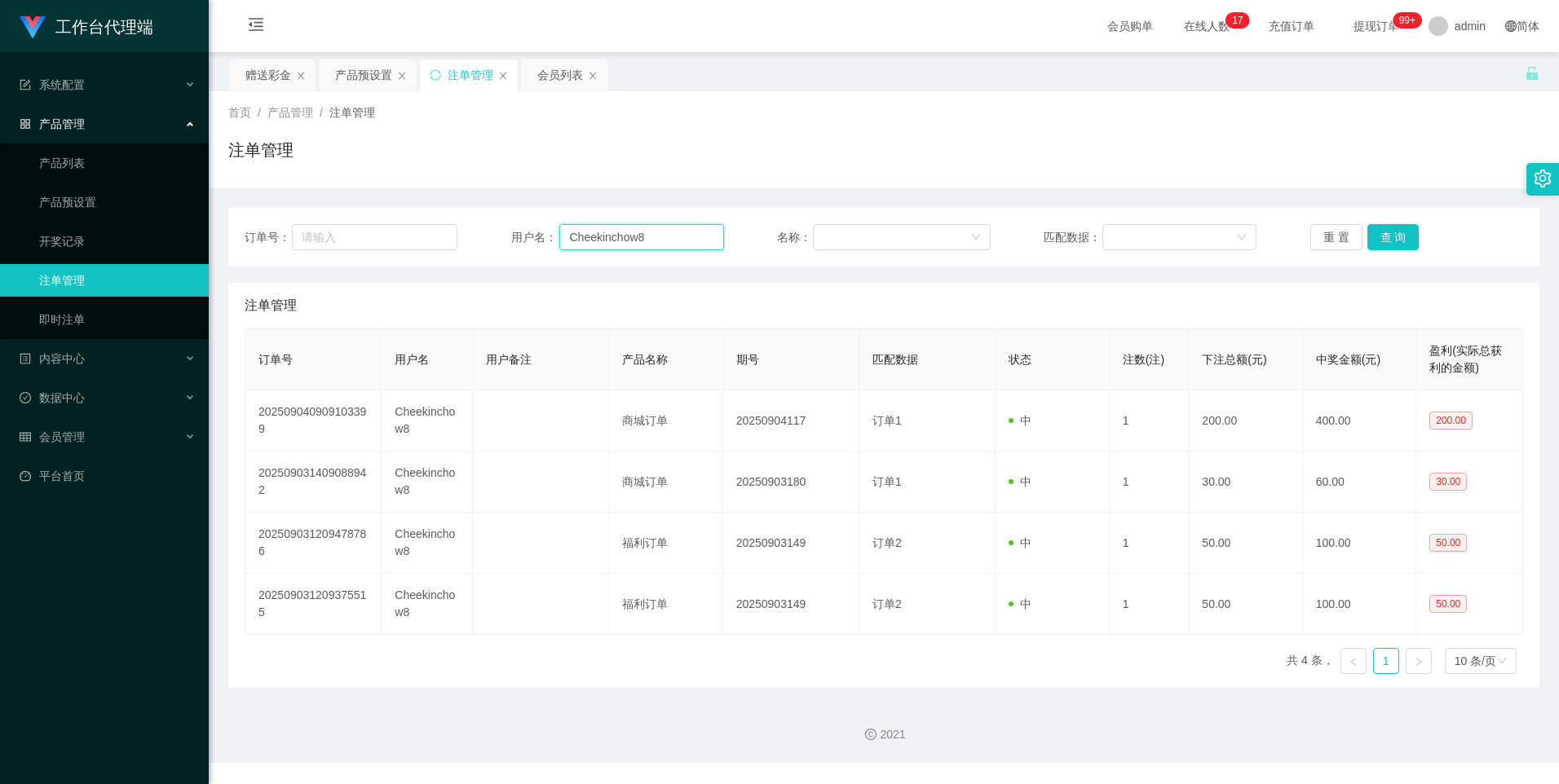
click at [693, 241] on input "Cheekinchow8" at bounding box center [641, 237] width 165 height 26
paste input "dujian16"
type input "dujian168"
click at [1400, 228] on button "查 询" at bounding box center [1393, 237] width 52 height 26
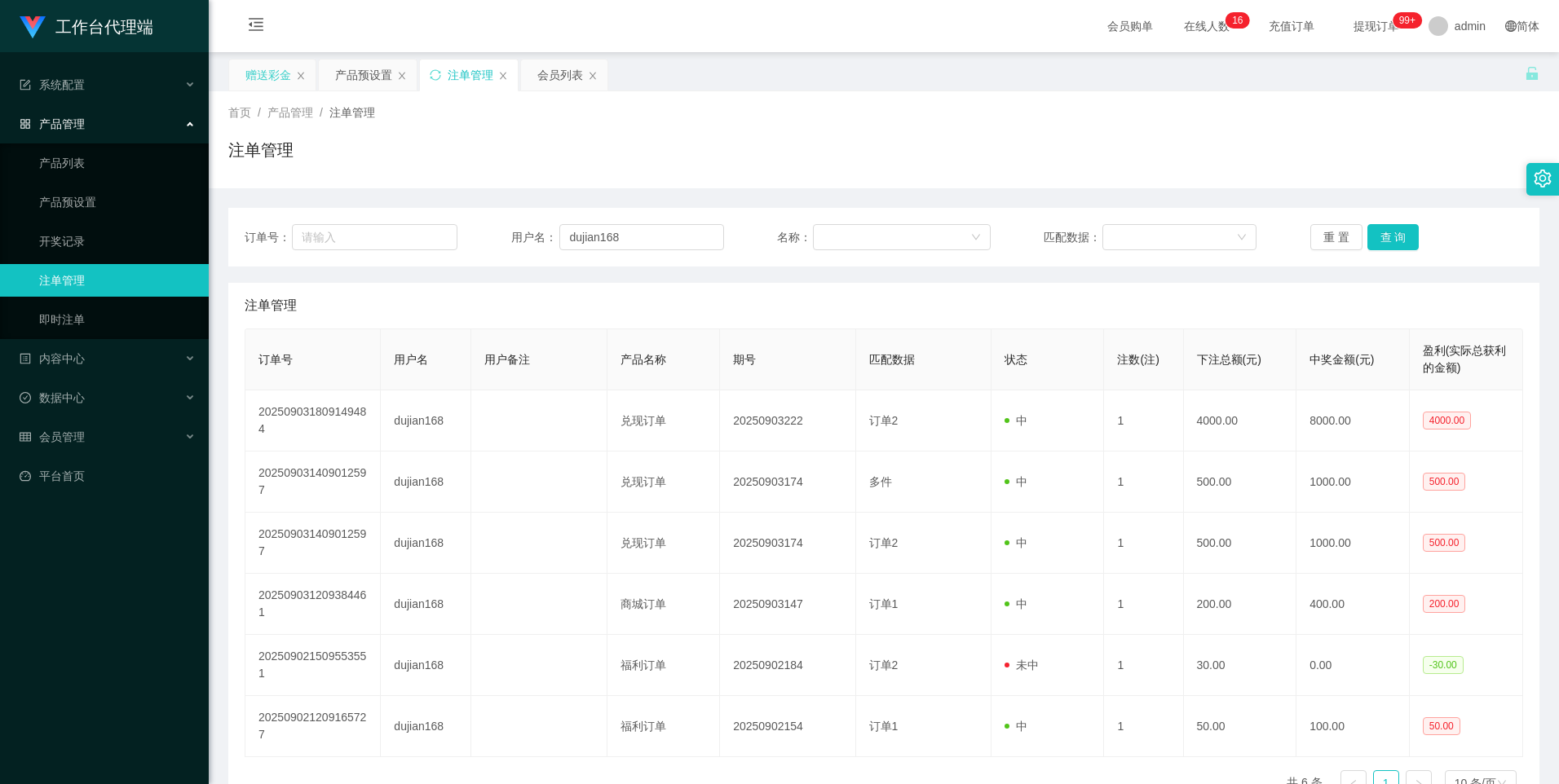
click at [253, 72] on div "赠送彩金" at bounding box center [268, 75] width 45 height 31
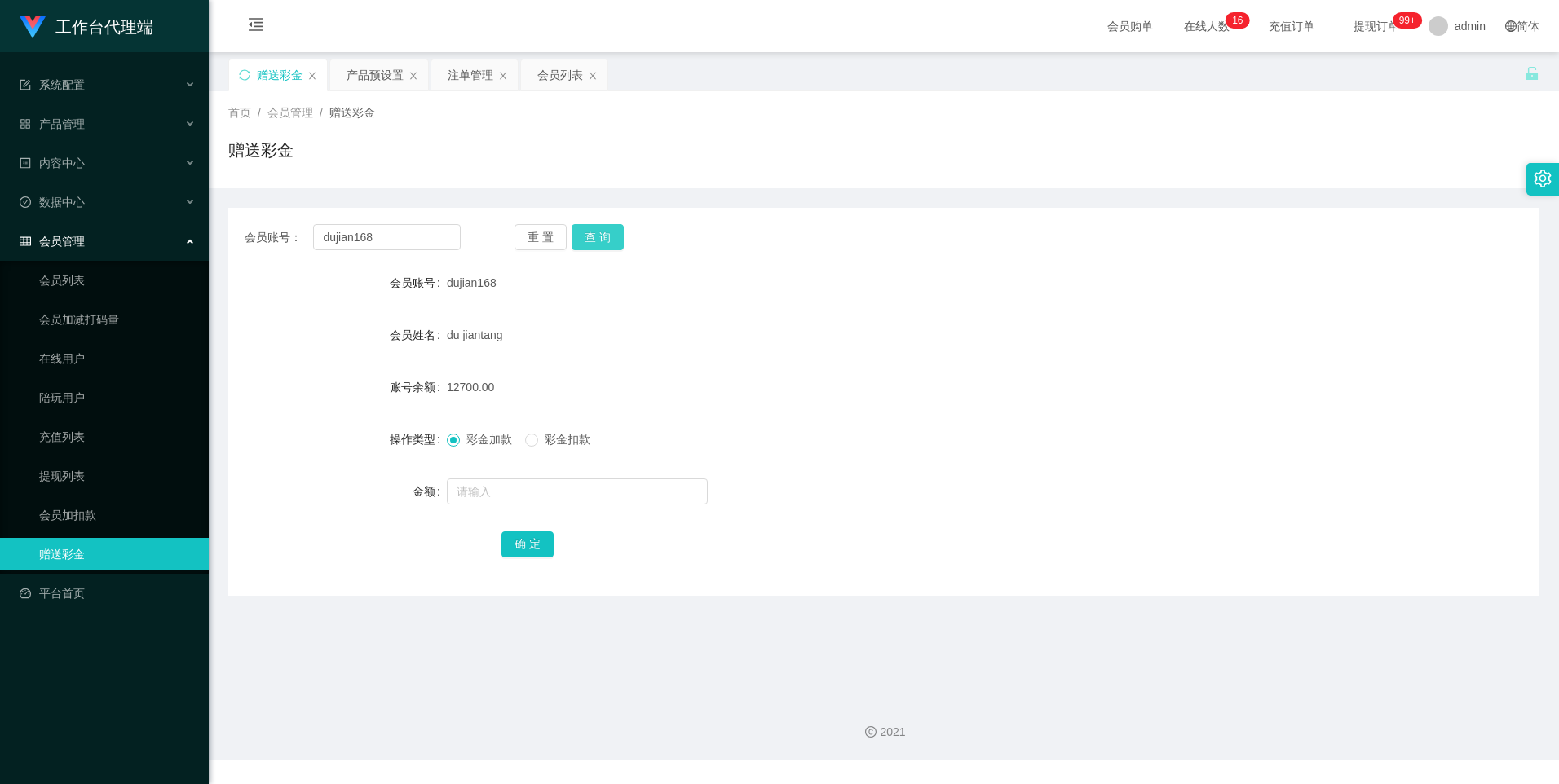
click at [595, 231] on button "查 询" at bounding box center [597, 237] width 52 height 26
click at [371, 59] on div "产品预设置" at bounding box center [379, 75] width 99 height 33
click at [371, 74] on div "产品预设置" at bounding box center [375, 75] width 57 height 31
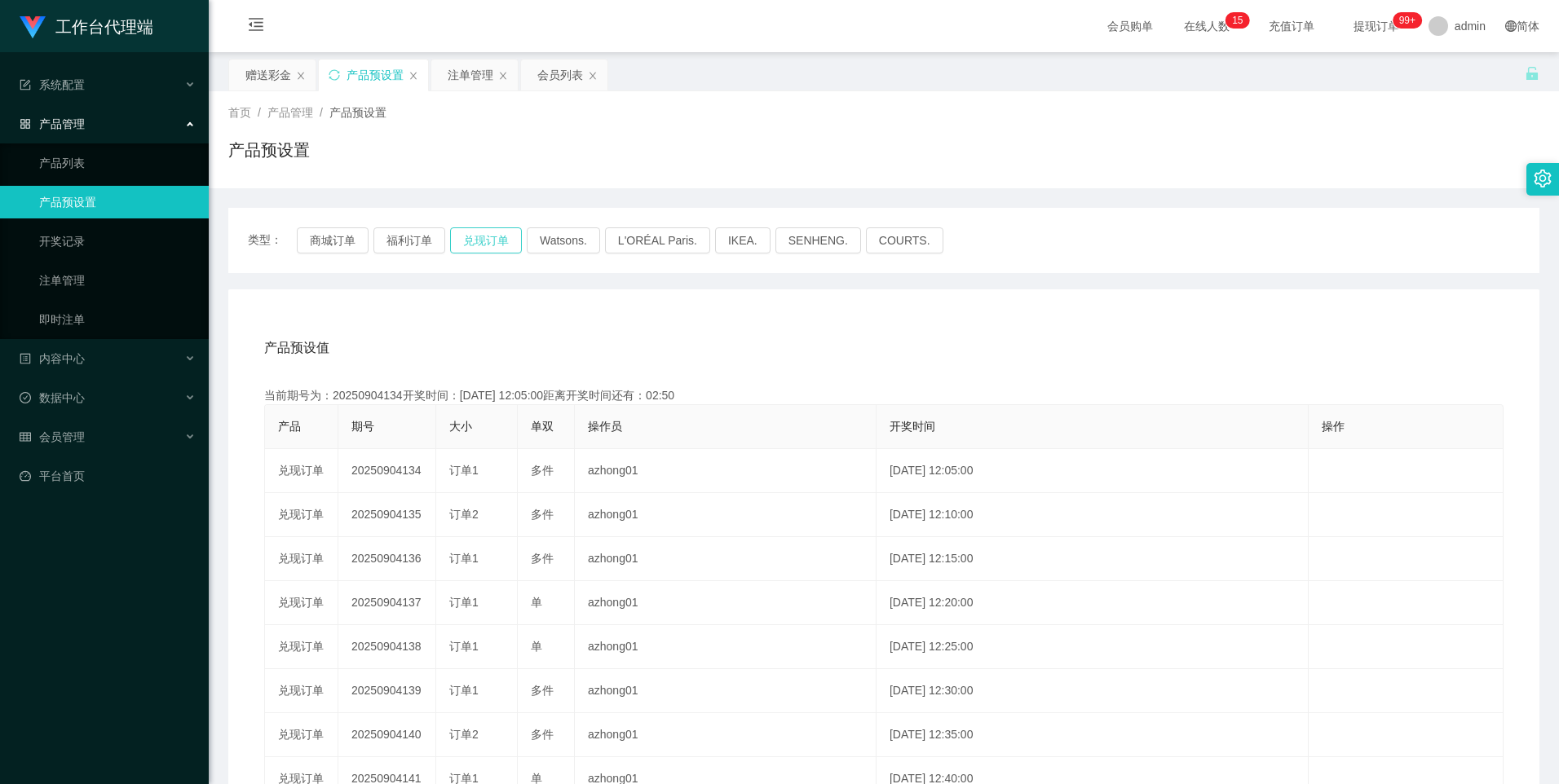
click at [495, 245] on button "兑现订单" at bounding box center [486, 240] width 71 height 26
click at [278, 77] on div "赠送彩金" at bounding box center [268, 75] width 45 height 31
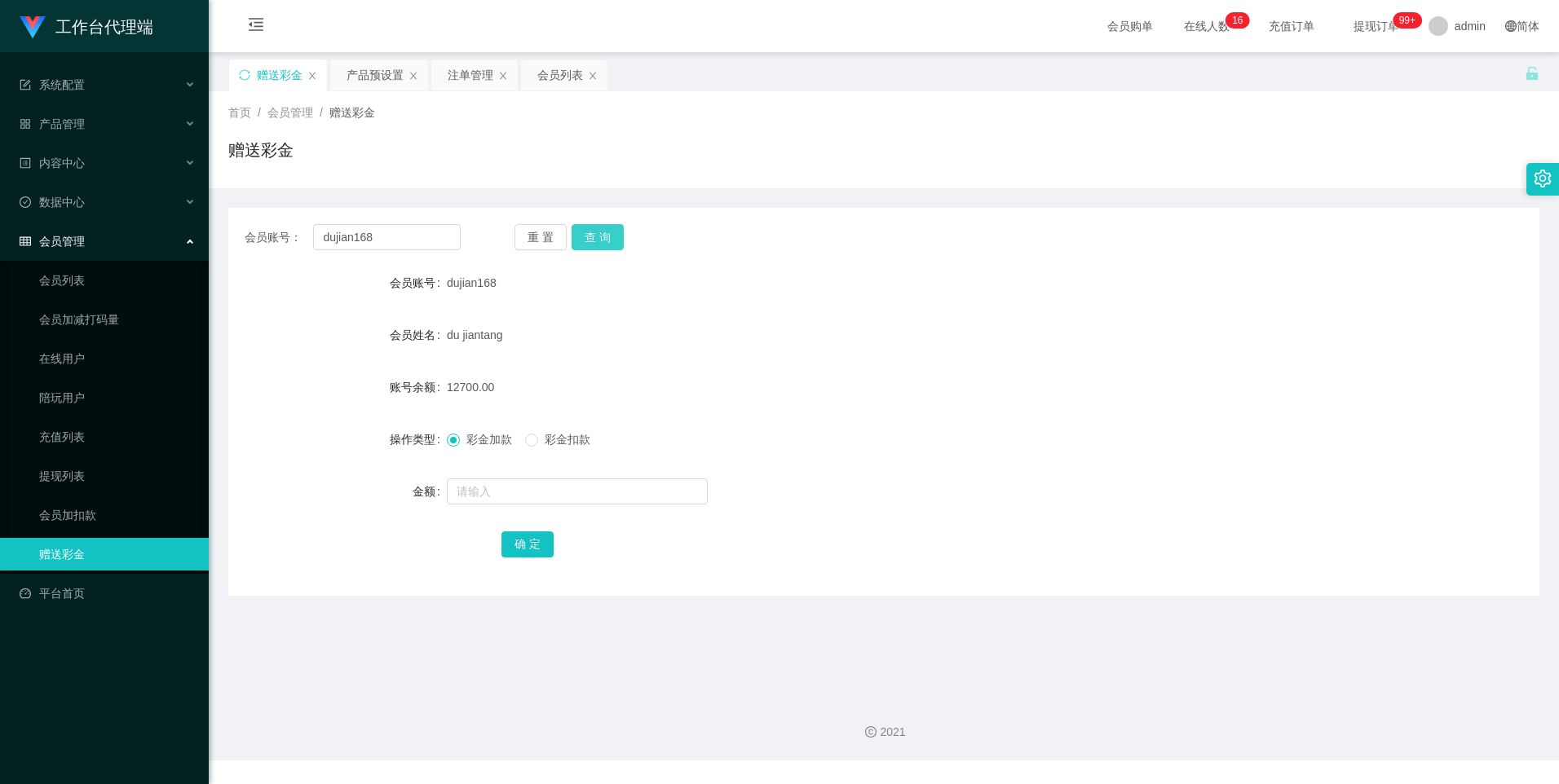
click at [603, 233] on button "查 询" at bounding box center [597, 237] width 52 height 26
click at [603, 234] on button "查 询" at bounding box center [597, 237] width 52 height 26
click at [611, 249] on button "查 询" at bounding box center [597, 237] width 52 height 26
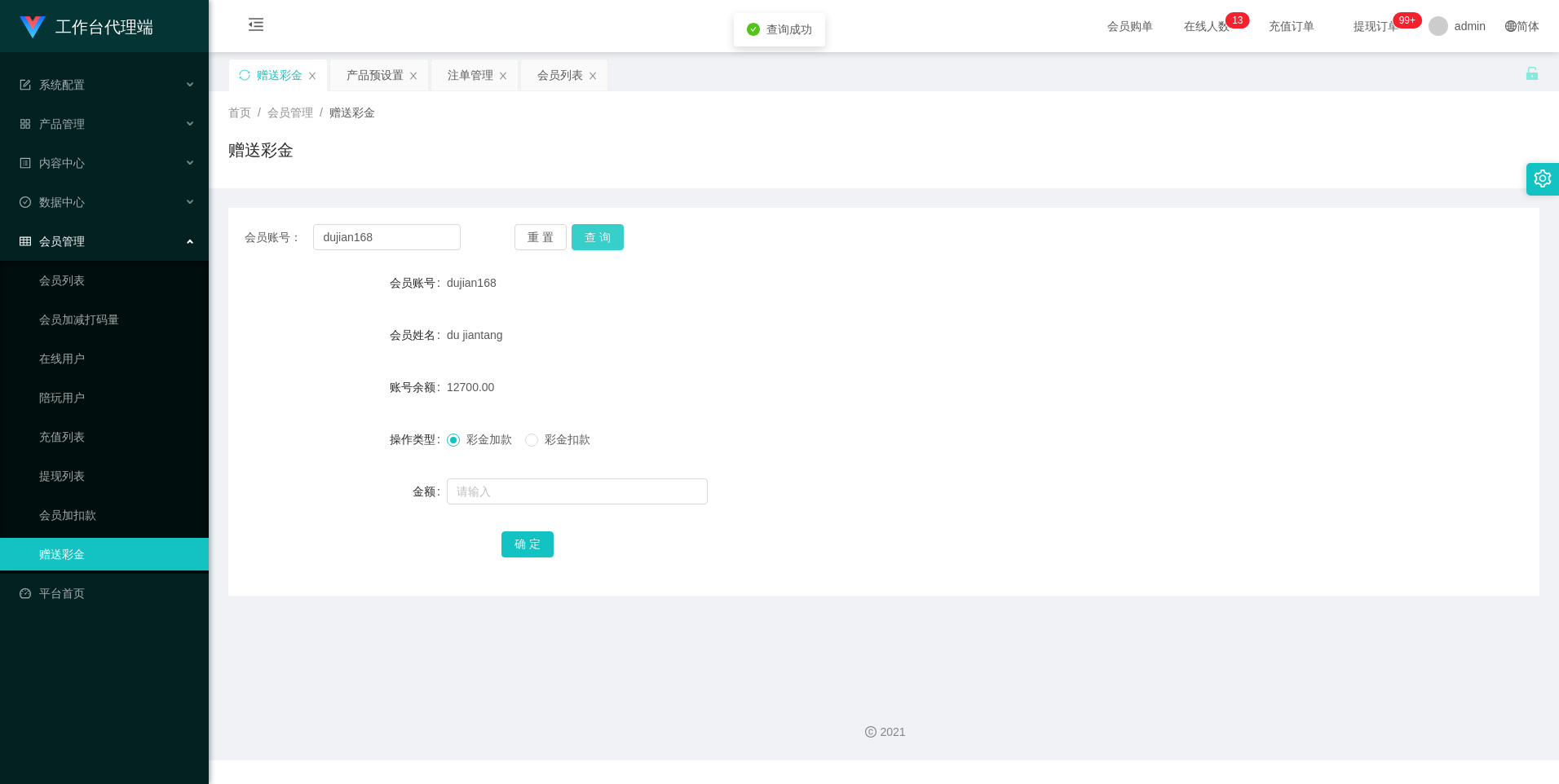
click at [611, 249] on button "查 询" at bounding box center [597, 237] width 52 height 26
click at [595, 233] on button "查 询" at bounding box center [597, 237] width 52 height 26
click at [595, 244] on button "查 询" at bounding box center [597, 237] width 52 height 26
click at [595, 244] on div "重 置 查 询" at bounding box center [622, 237] width 216 height 26
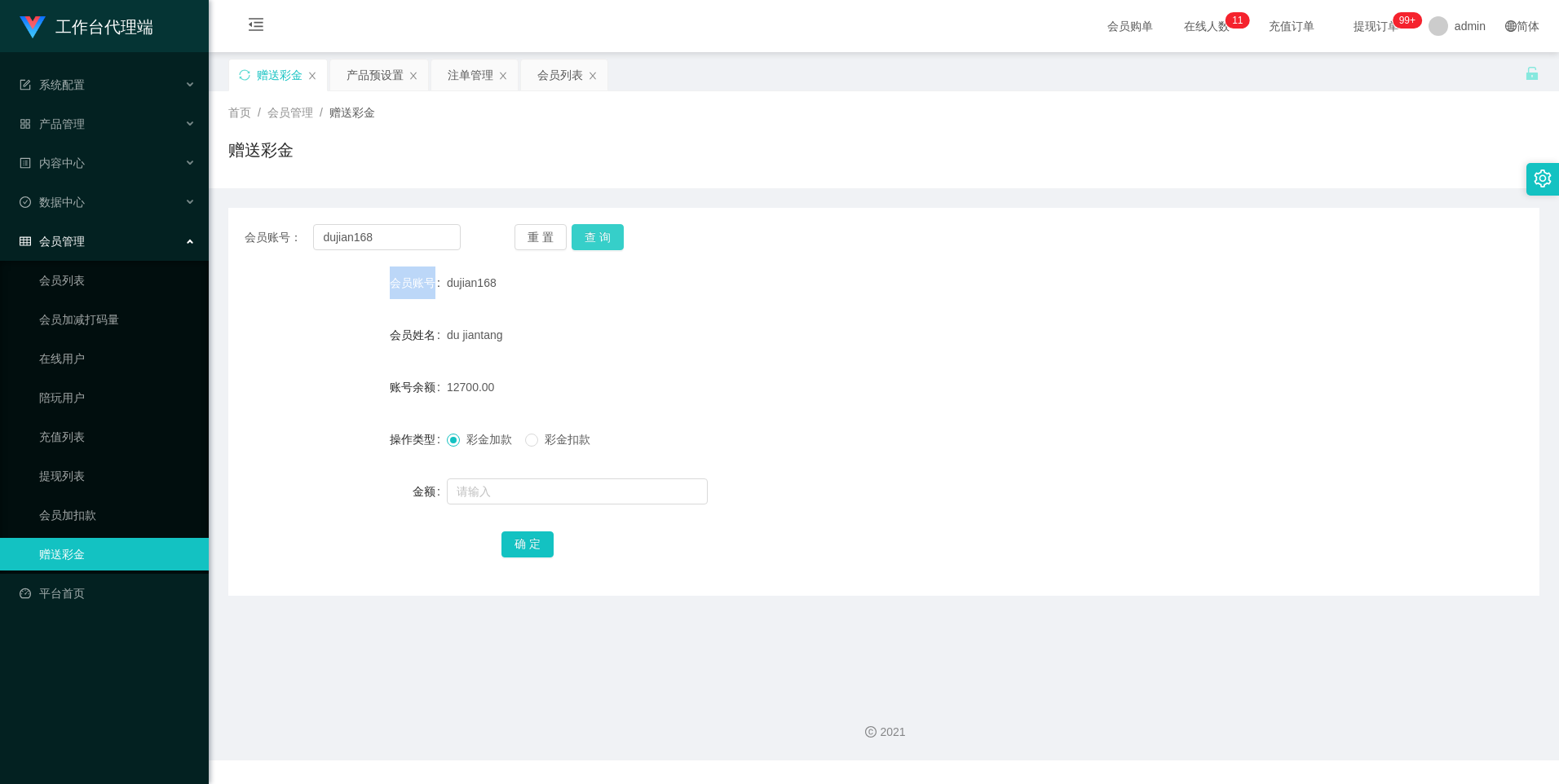
click at [595, 236] on button "查 询" at bounding box center [597, 237] width 52 height 26
